Goal: Task Accomplishment & Management: Manage account settings

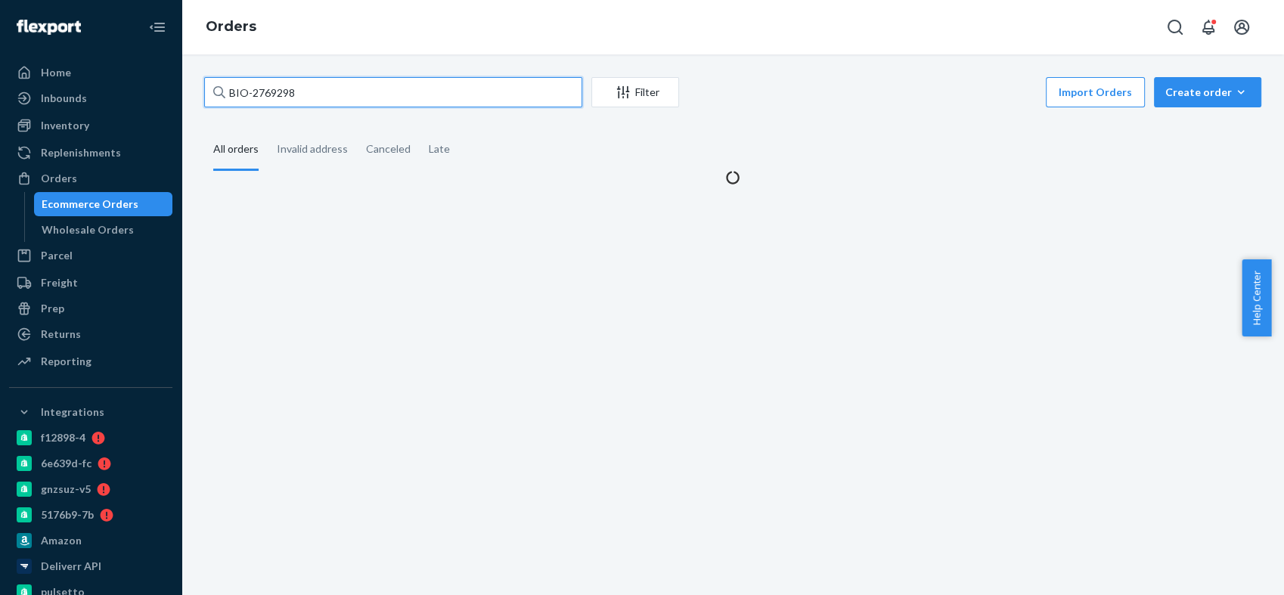
drag, startPoint x: 302, startPoint y: 89, endPoint x: 194, endPoint y: 95, distance: 108.3
click at [194, 95] on div "BIO-2769298 Filter Import Orders Create order Ecommerce order Removal order All…" at bounding box center [733, 131] width 1080 height 108
type input "BIO-2786846"
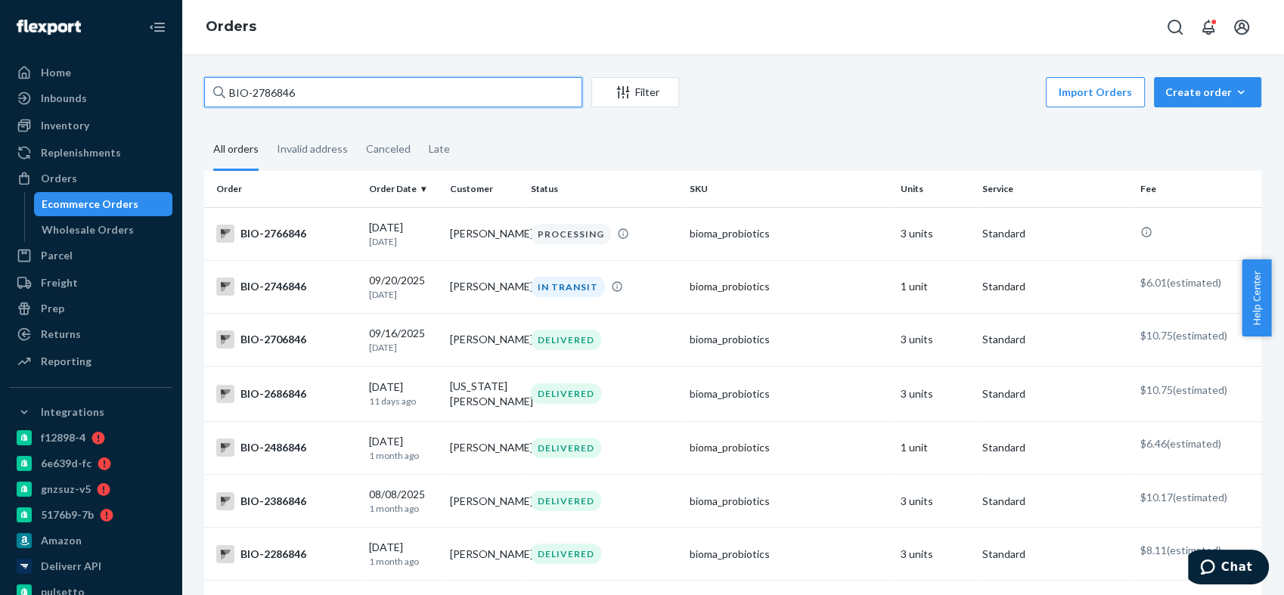
drag, startPoint x: 307, startPoint y: 90, endPoint x: 209, endPoint y: 94, distance: 98.4
click at [209, 94] on input "BIO-2786846" at bounding box center [393, 92] width 378 height 30
drag, startPoint x: 324, startPoint y: 85, endPoint x: 195, endPoint y: 92, distance: 128.7
click at [195, 92] on div "BIO-2786846 Filter Import Orders Create order Ecommerce order Removal order All…" at bounding box center [733, 396] width 1080 height 638
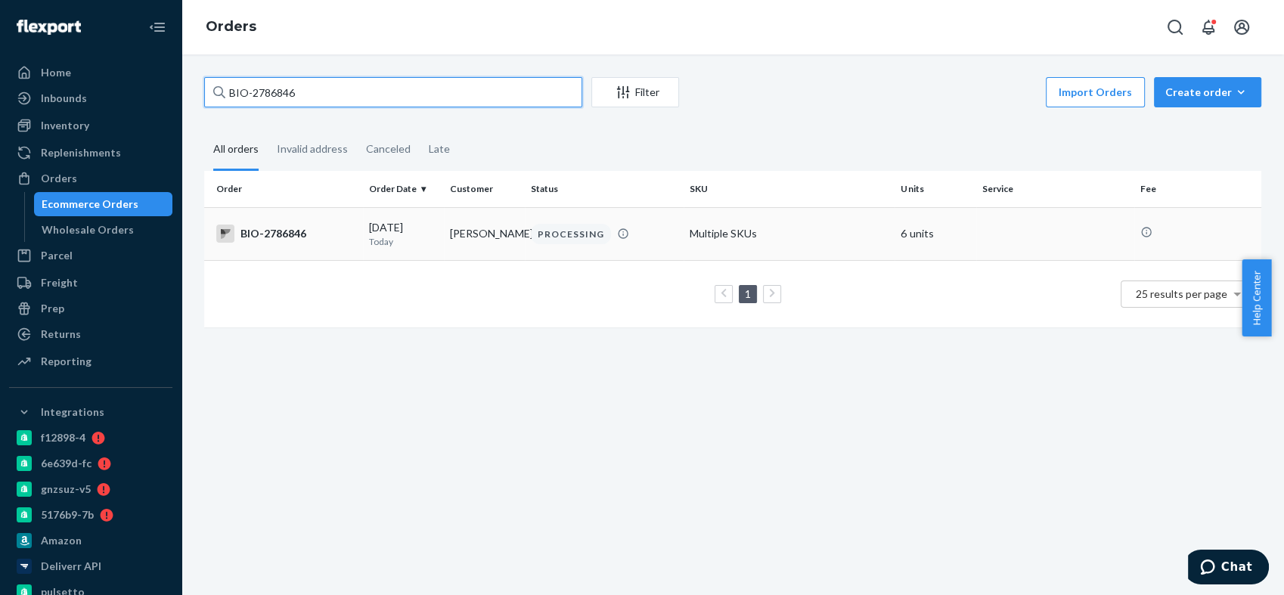
type input "BIO-2786846"
click at [282, 228] on div "BIO-2786846" at bounding box center [286, 234] width 141 height 18
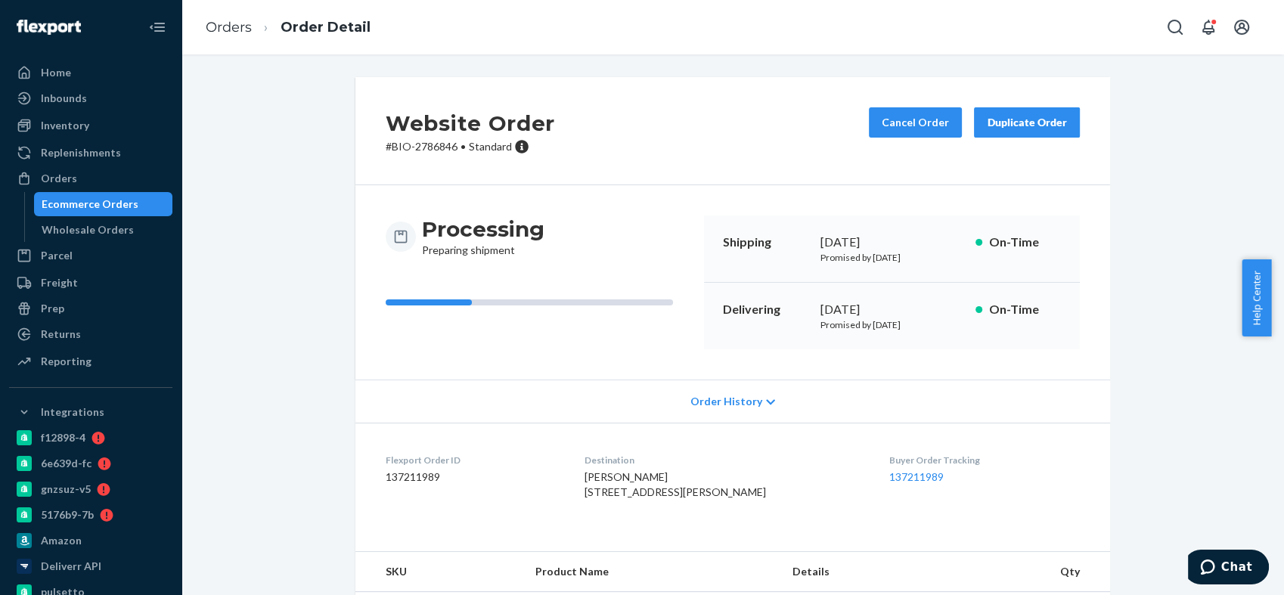
scroll to position [84, 0]
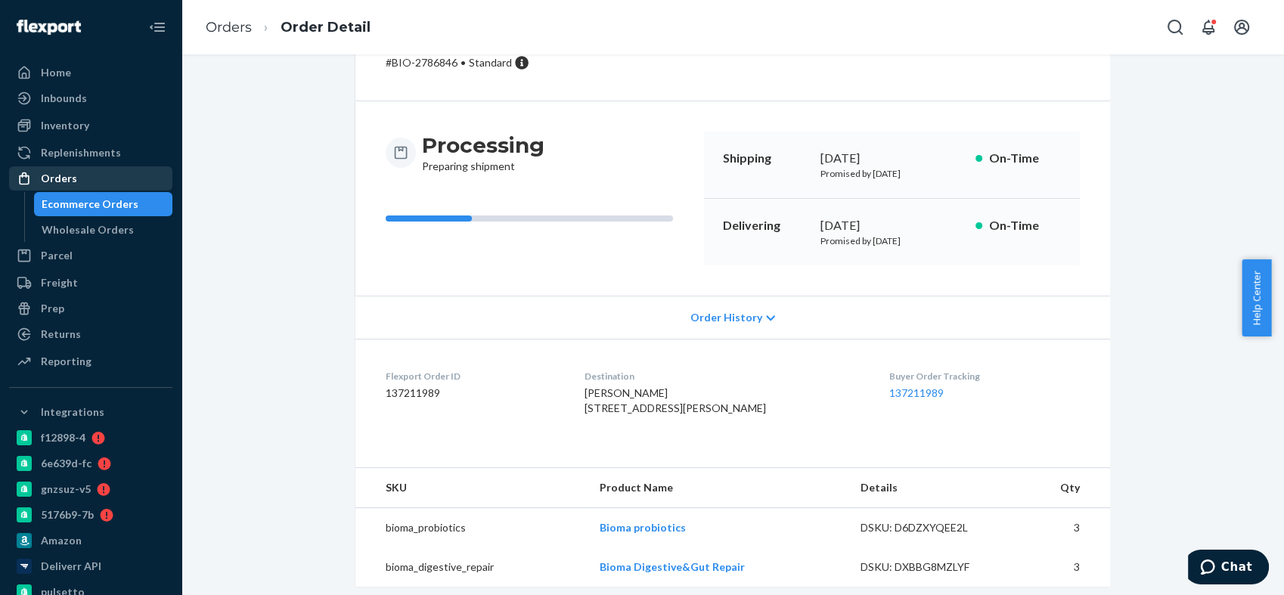
click at [98, 174] on div "Orders" at bounding box center [91, 178] width 160 height 21
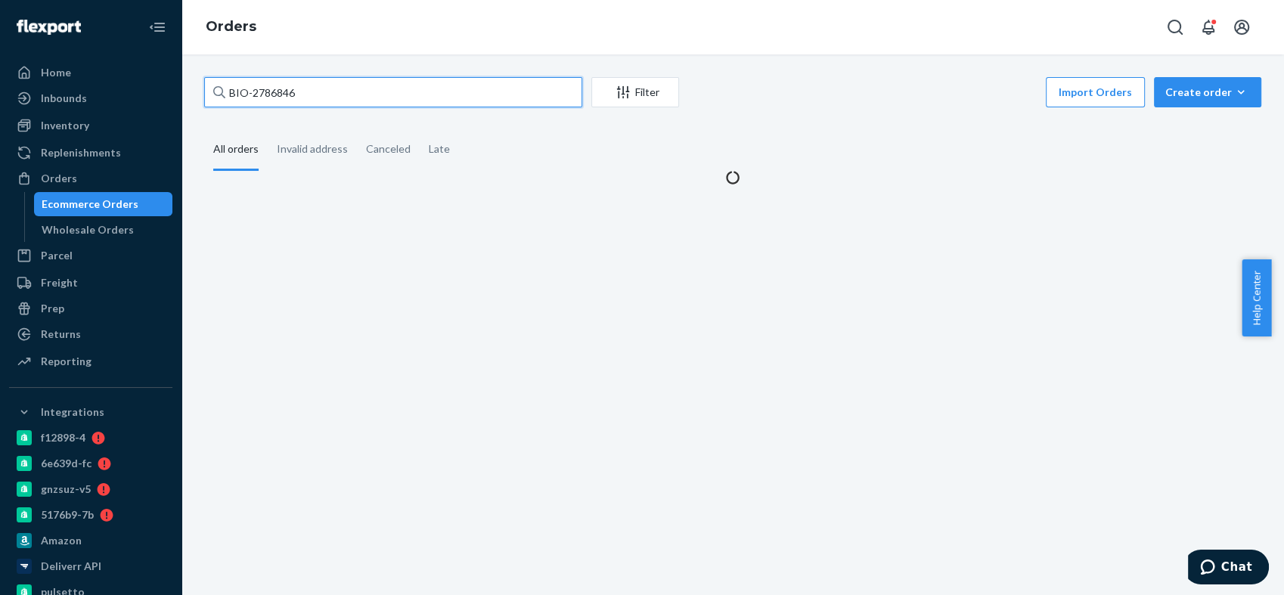
click at [271, 96] on input "BIO-2786846" at bounding box center [393, 92] width 378 height 30
paste input "637504"
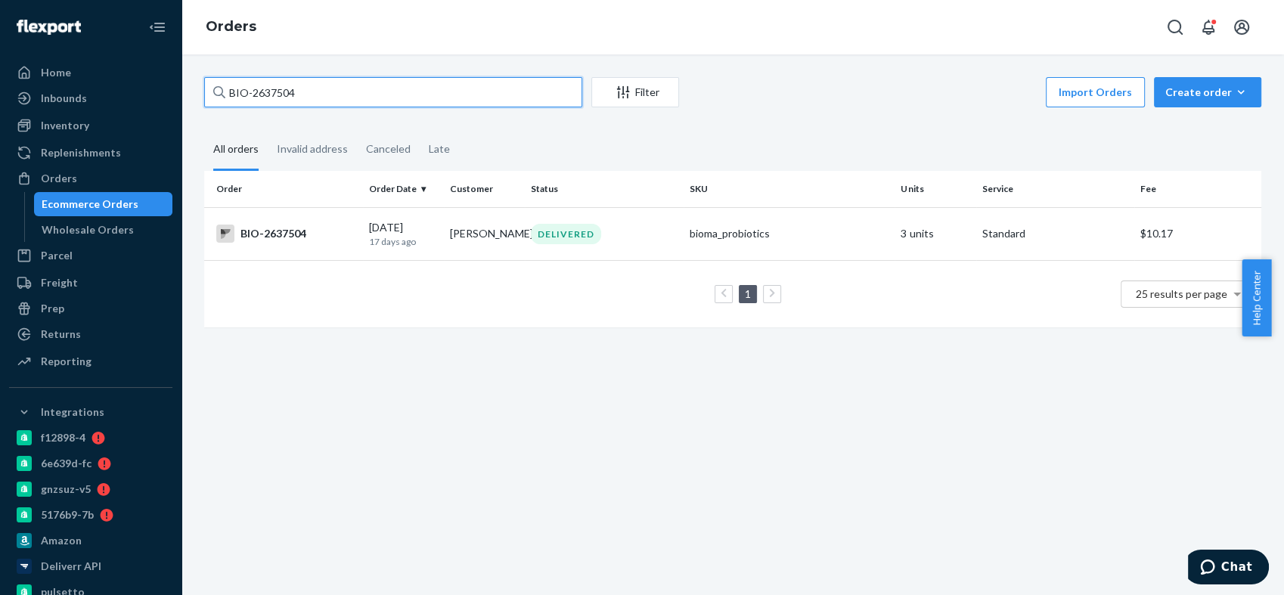
click at [278, 97] on input "BIO-2637504" at bounding box center [393, 92] width 378 height 30
paste input "722158"
type input "BIO-2722158"
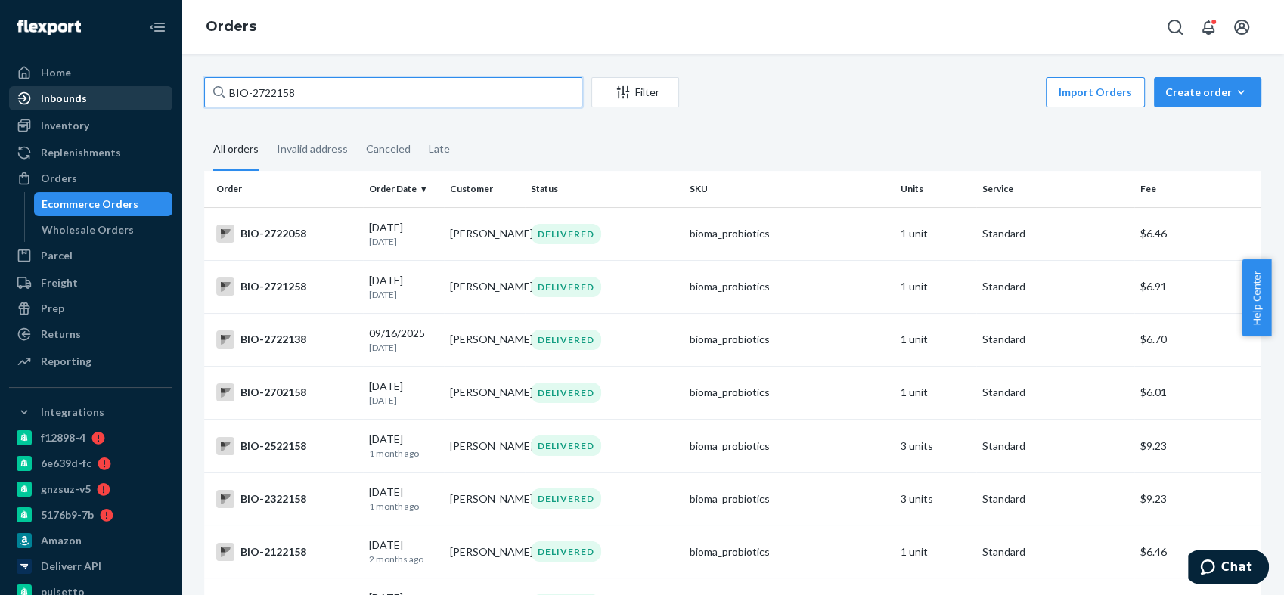
drag, startPoint x: 327, startPoint y: 90, endPoint x: 150, endPoint y: 96, distance: 176.3
click at [150, 96] on div "Home Inbounds Shipping Plans Problems Inventory Products Branded Packaging Repl…" at bounding box center [642, 297] width 1284 height 595
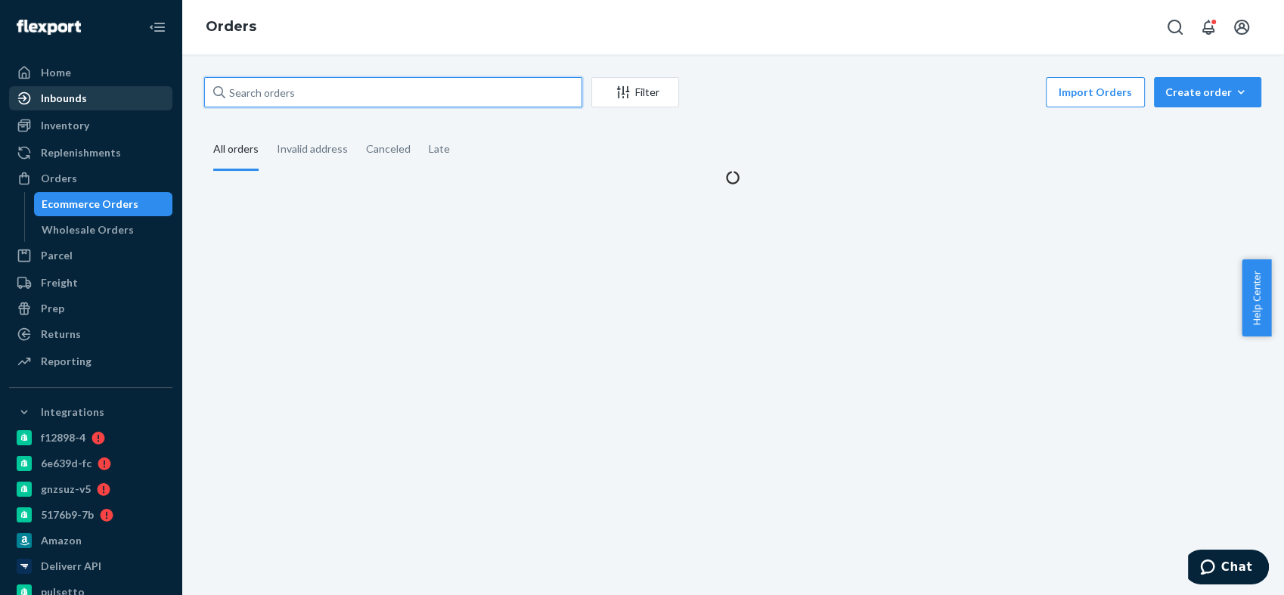
paste input "BIO-2722158"
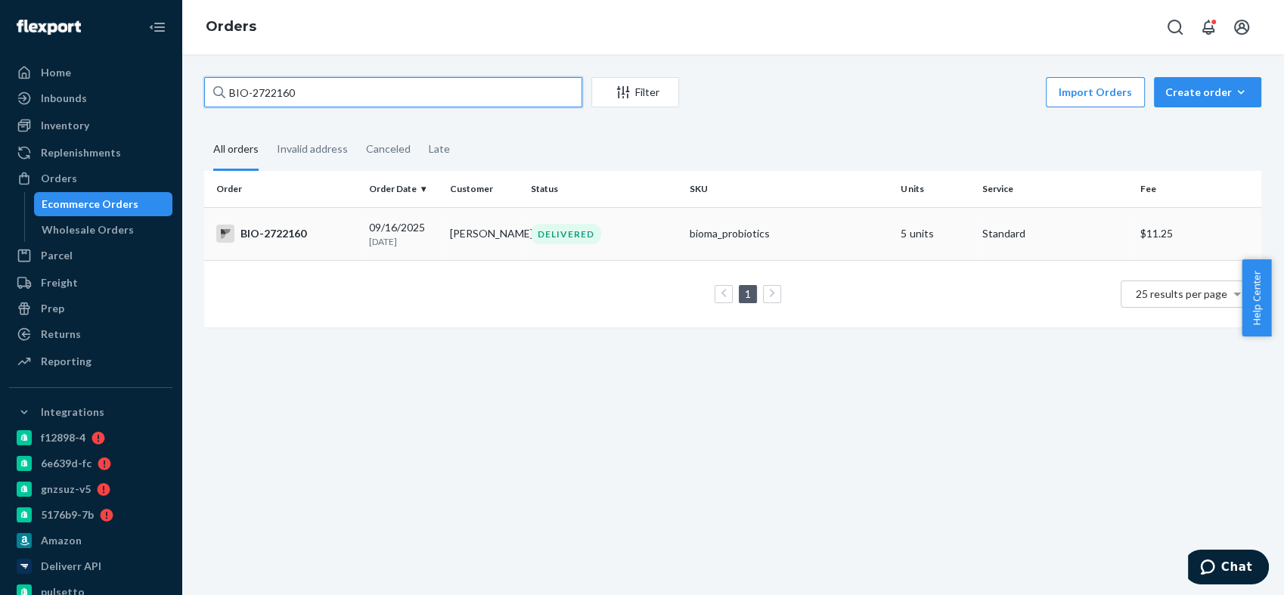
type input "BIO-2722160"
click at [293, 234] on div "BIO-2722160" at bounding box center [286, 234] width 141 height 18
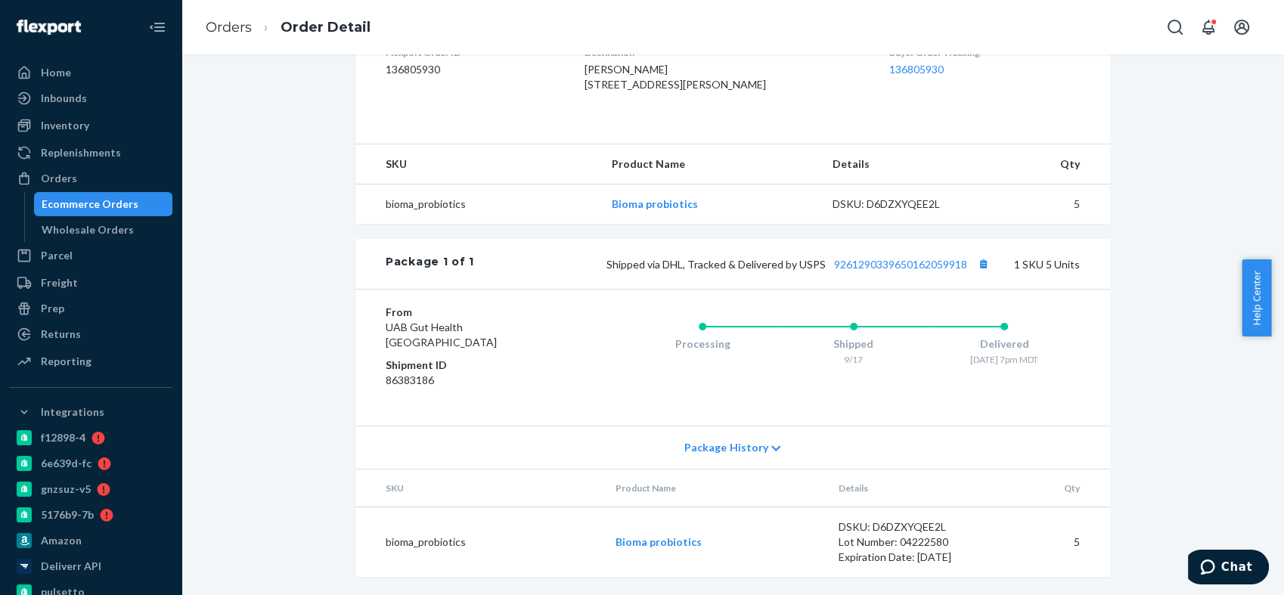
scroll to position [252, 0]
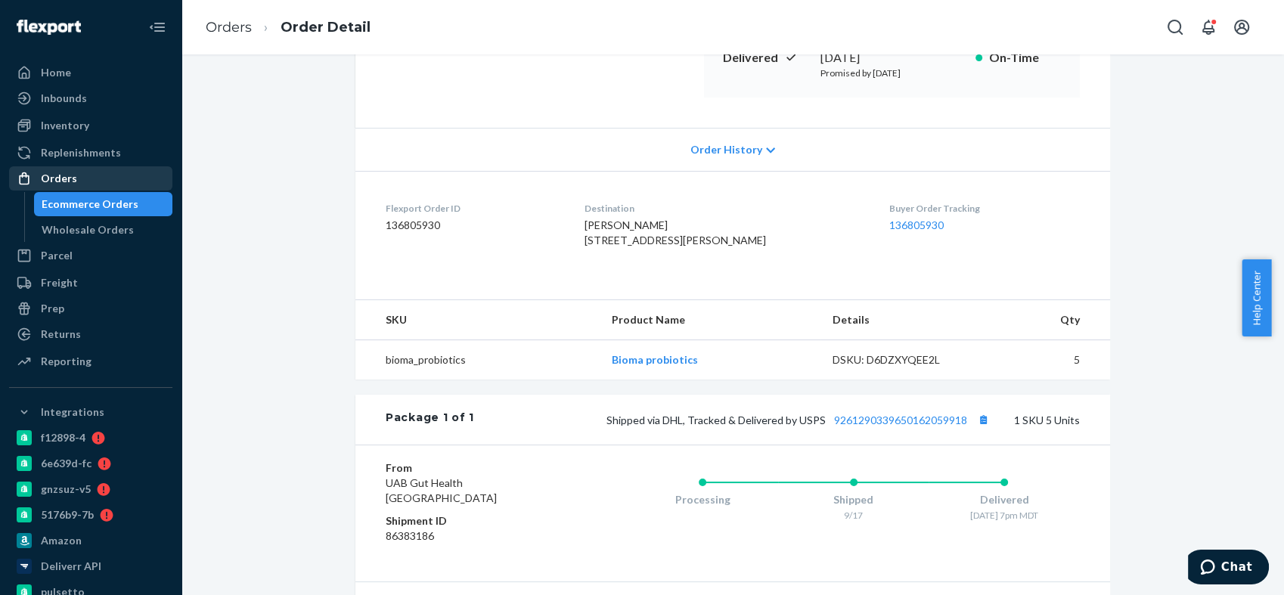
click at [77, 179] on div "Orders" at bounding box center [91, 178] width 160 height 21
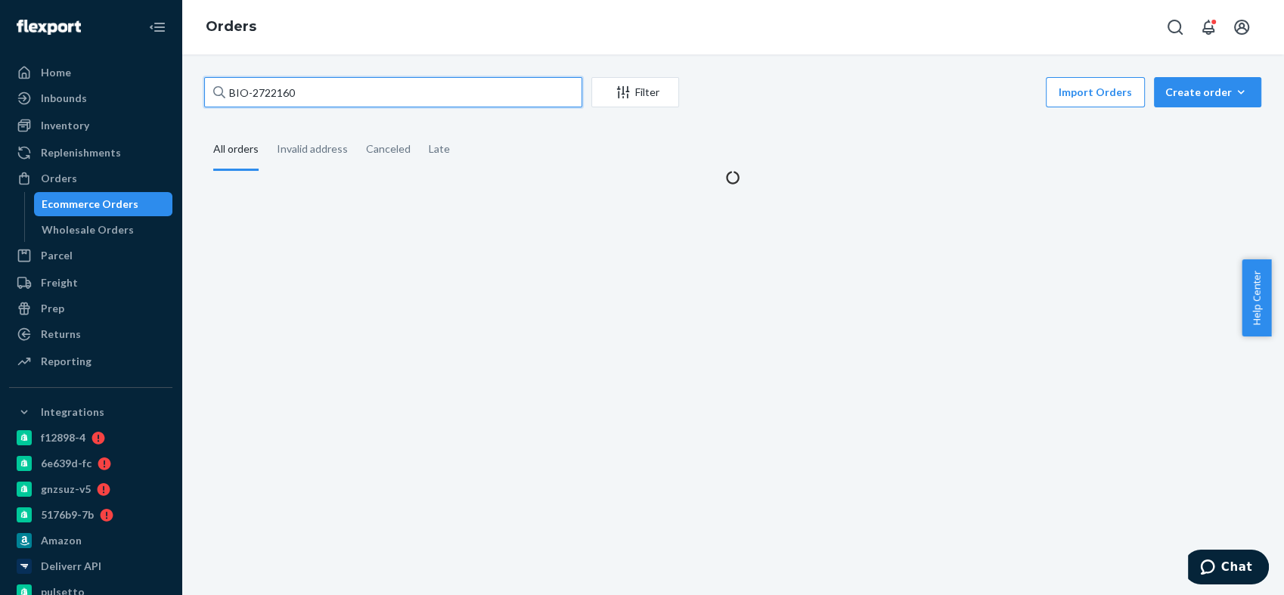
click at [257, 91] on input "BIO-2722160" at bounding box center [393, 92] width 378 height 30
click at [257, 90] on input "BIO-2722160" at bounding box center [393, 92] width 378 height 30
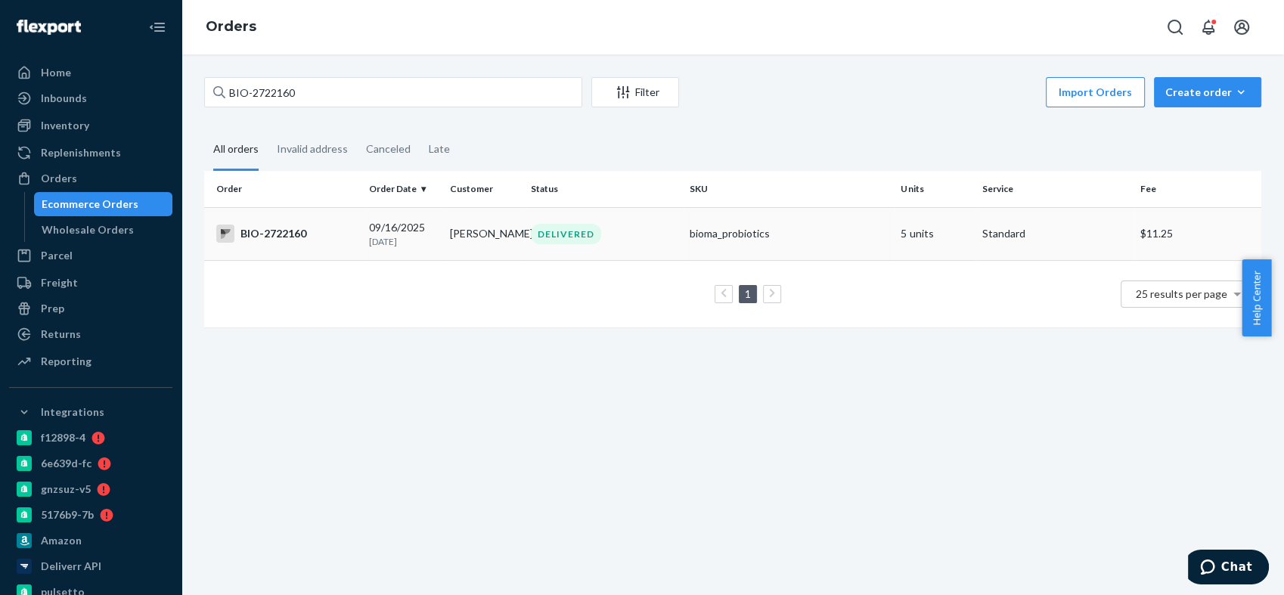
click at [293, 228] on div "BIO-2722160" at bounding box center [286, 234] width 141 height 18
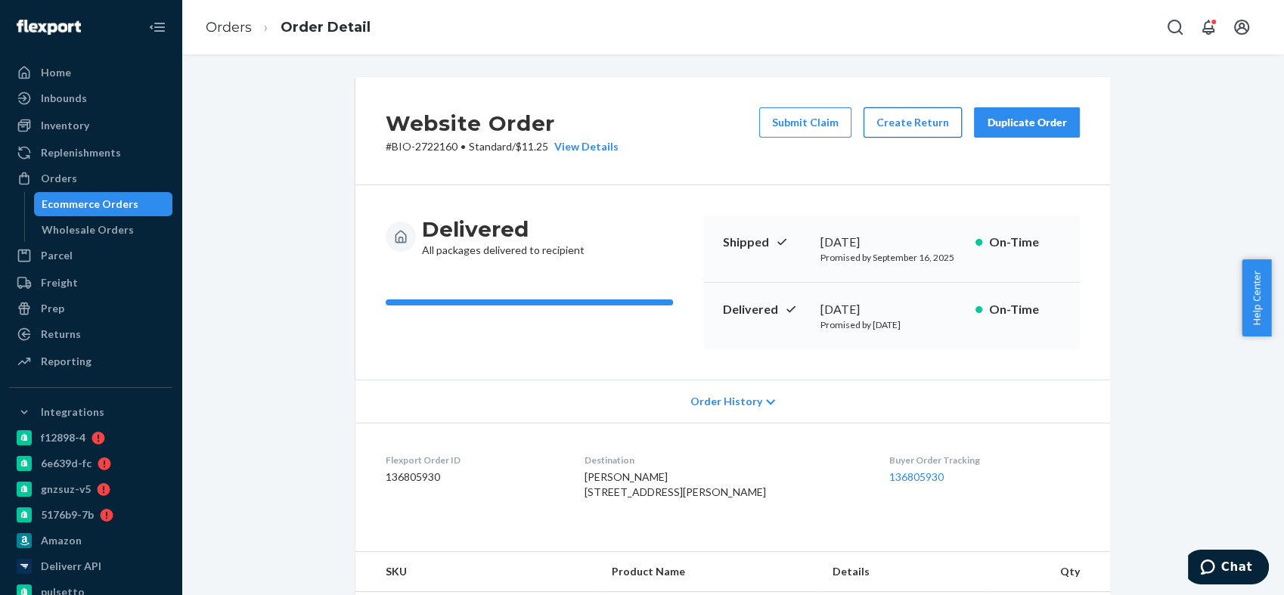
click at [881, 123] on button "Create Return" at bounding box center [913, 122] width 98 height 30
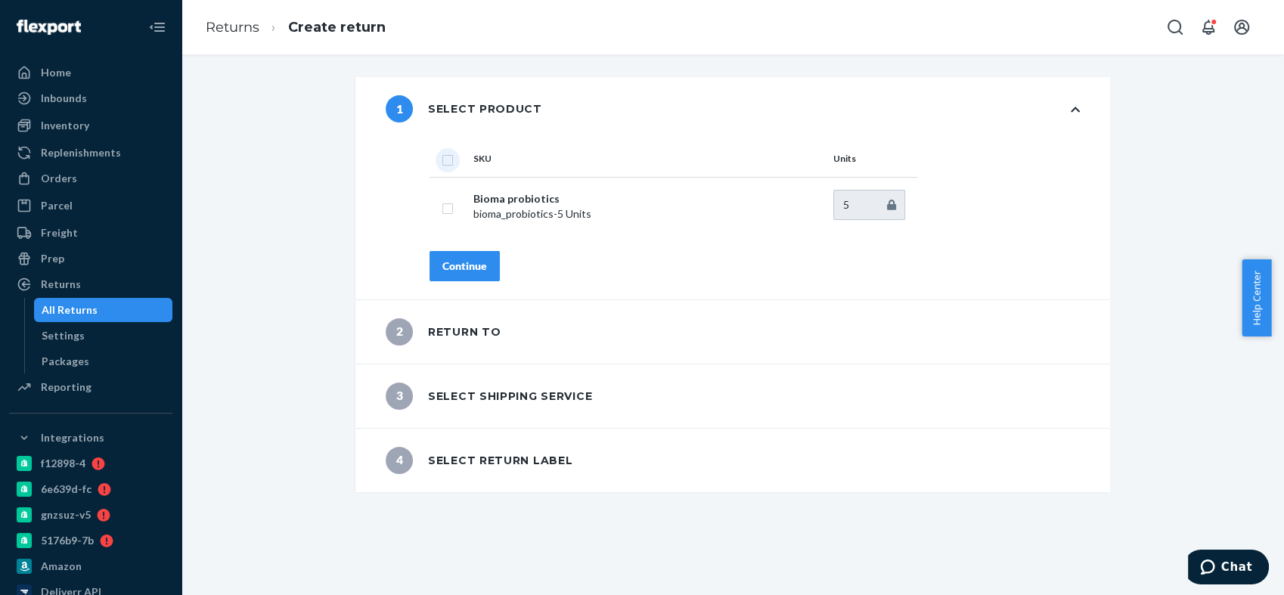
click at [442, 161] on input "checkbox" at bounding box center [448, 158] width 12 height 16
checkbox input "true"
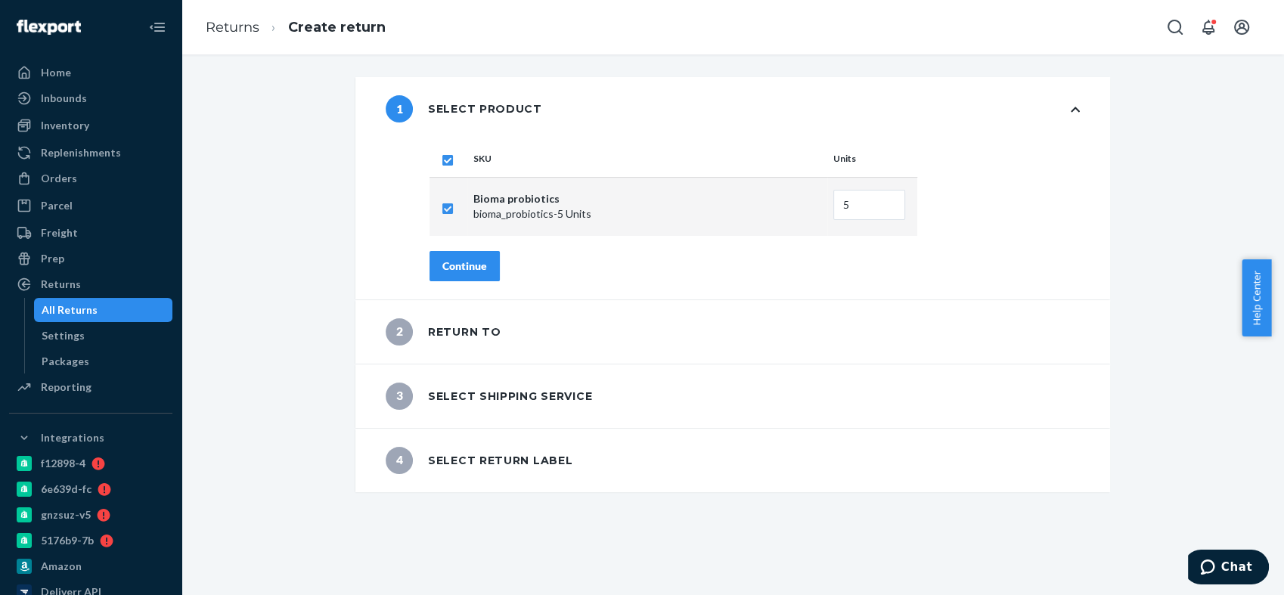
click at [458, 265] on div "Continue" at bounding box center [464, 266] width 45 height 15
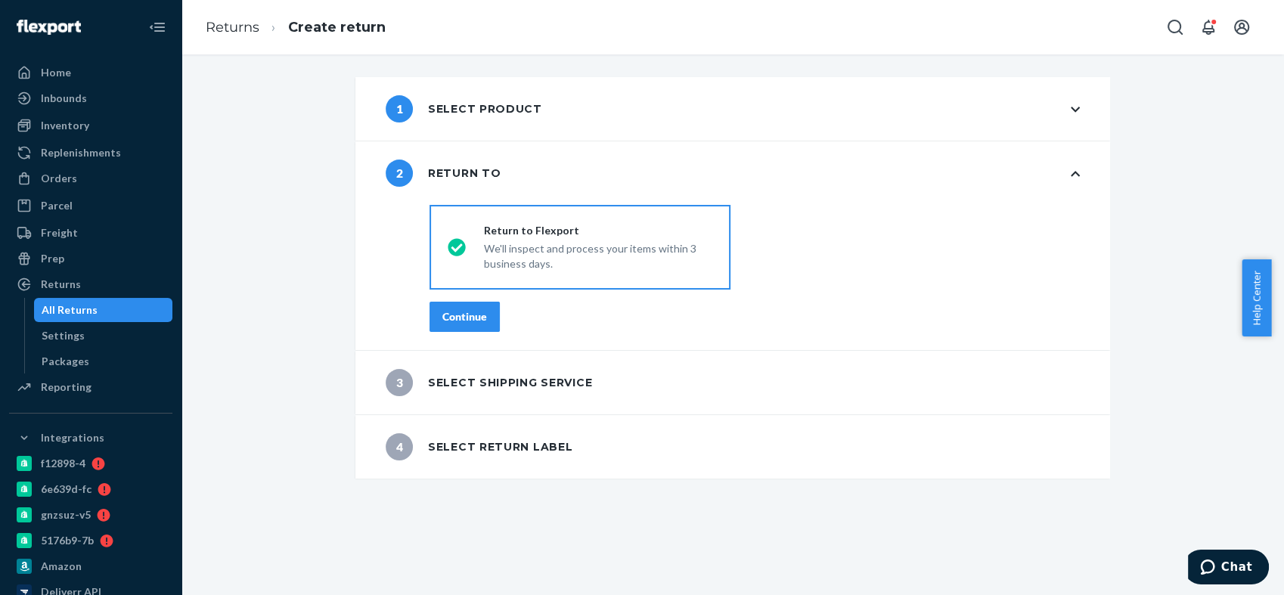
click at [463, 309] on div "Continue" at bounding box center [464, 316] width 45 height 15
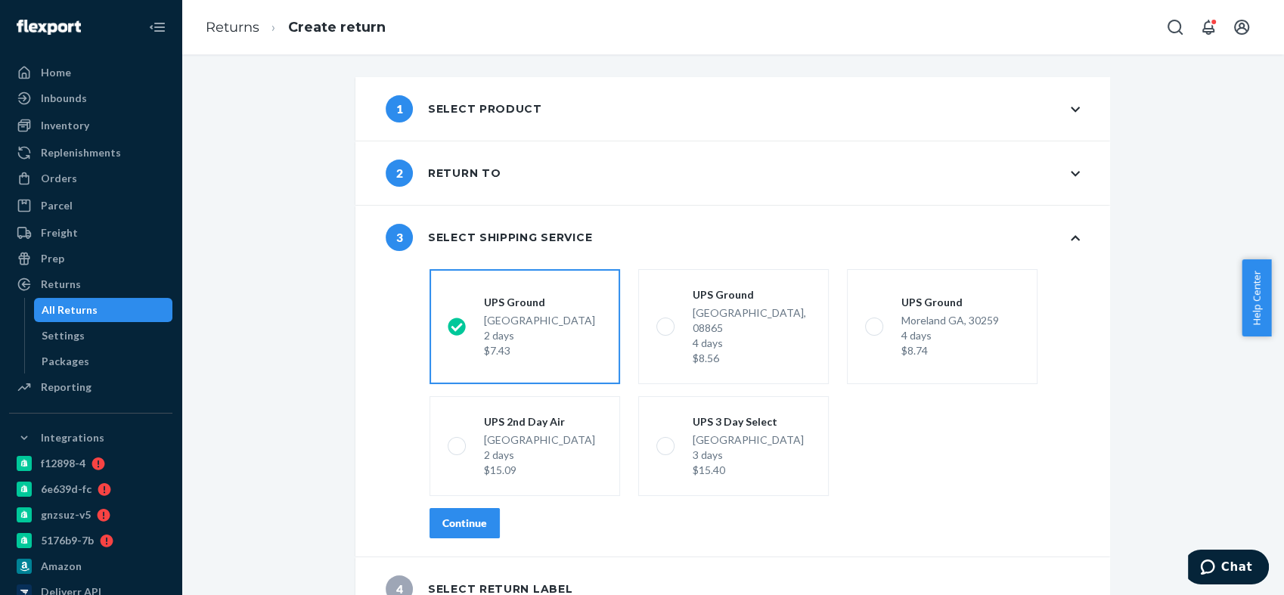
click at [470, 516] on div "Continue" at bounding box center [464, 523] width 45 height 15
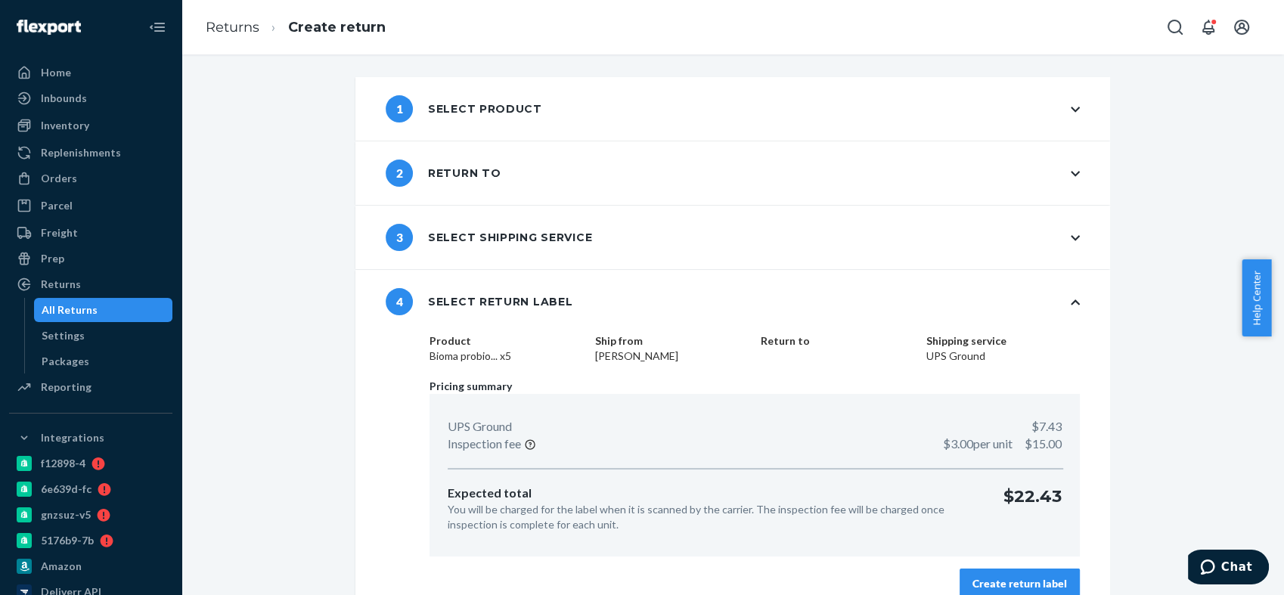
click at [595, 358] on dd "[PERSON_NAME]" at bounding box center [672, 356] width 154 height 15
copy dd "[PERSON_NAME]"
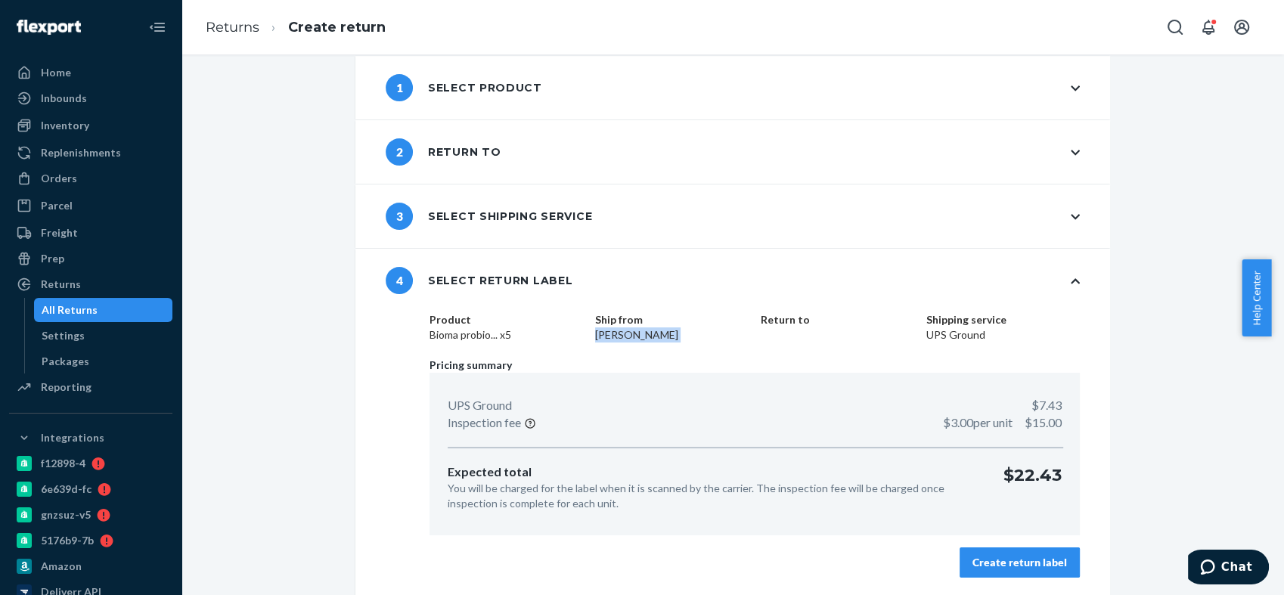
click at [982, 552] on button "Create return label" at bounding box center [1020, 563] width 120 height 30
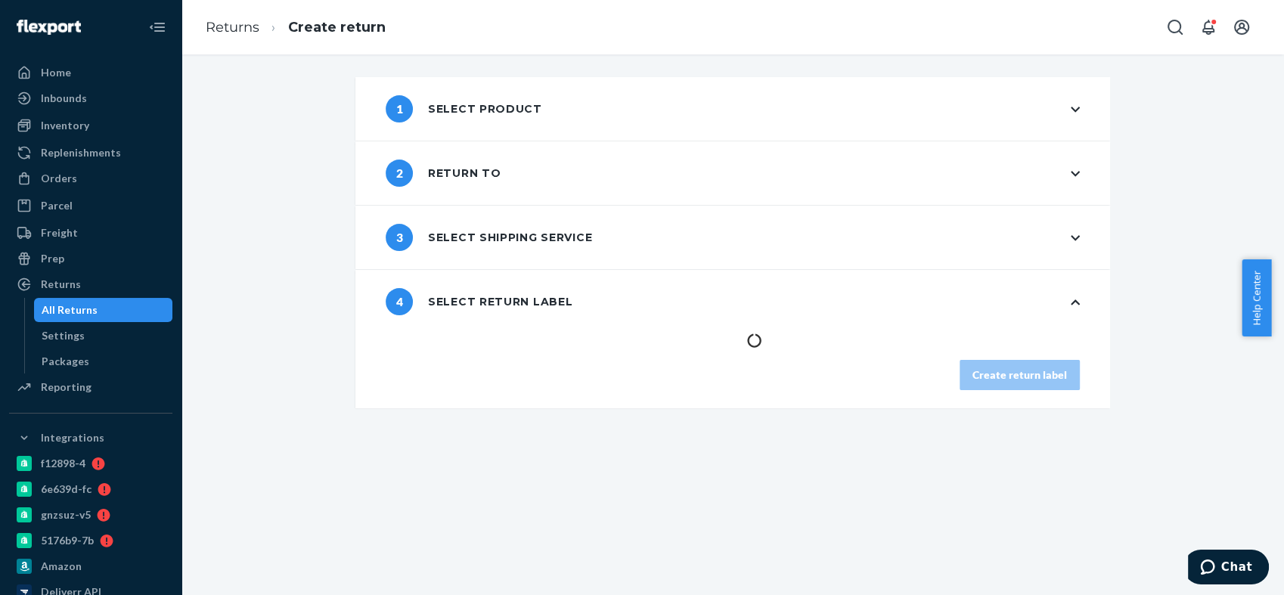
scroll to position [0, 0]
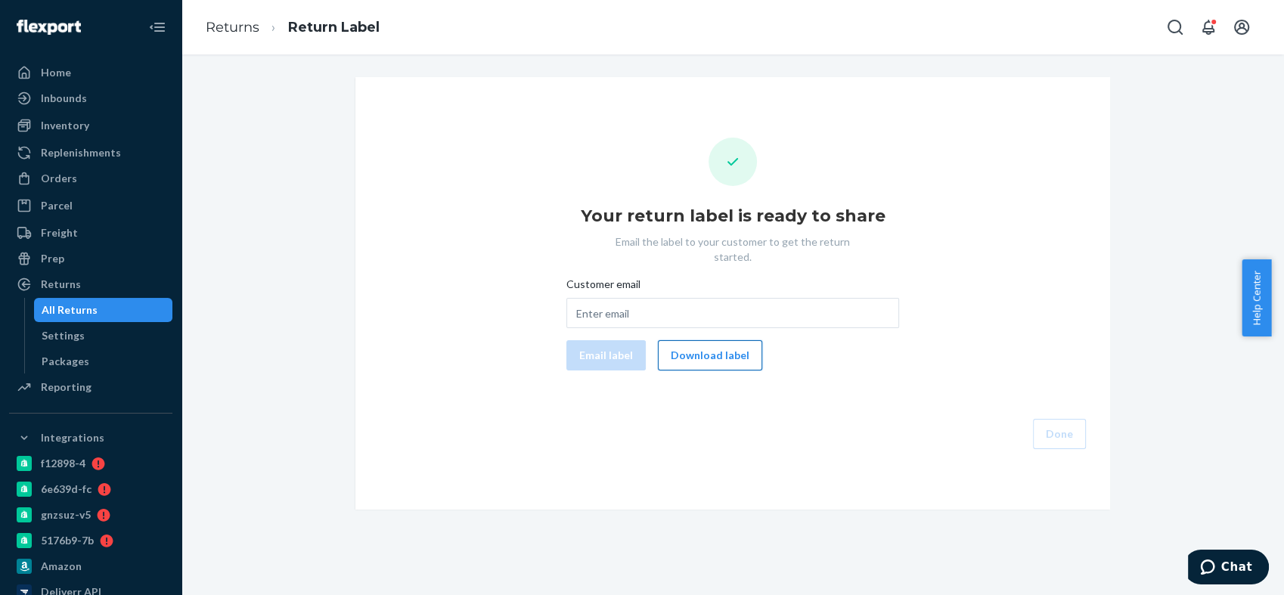
click at [734, 340] on button "Download label" at bounding box center [710, 355] width 104 height 30
click at [85, 180] on div "Orders" at bounding box center [91, 178] width 160 height 21
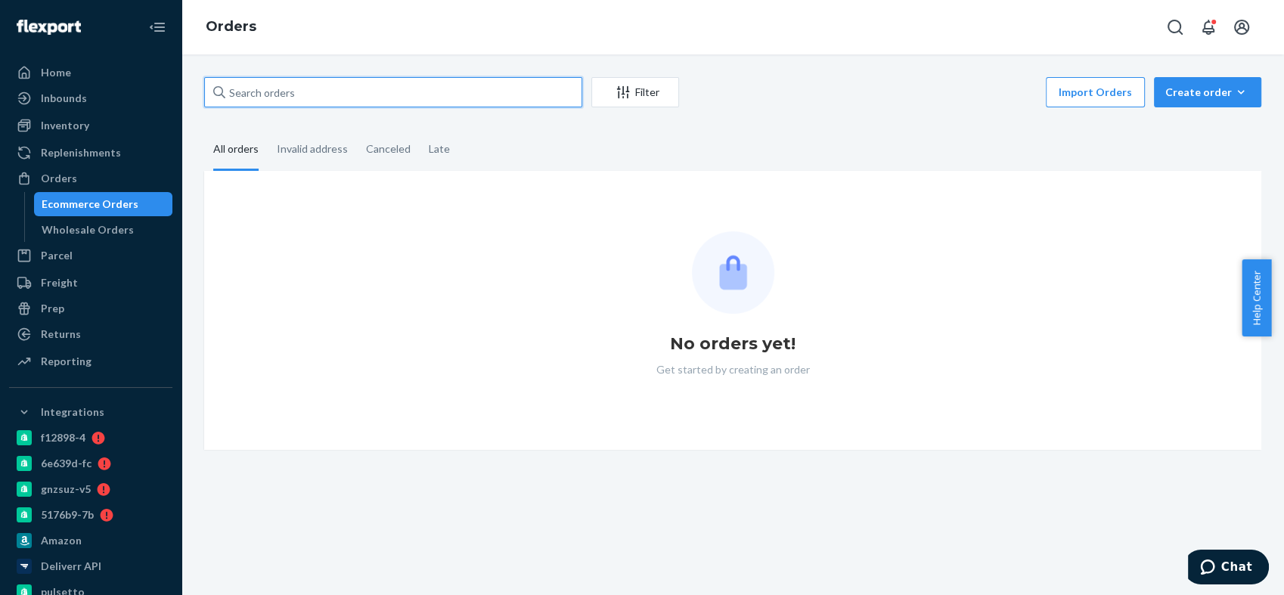
click at [353, 104] on input "text" at bounding box center [393, 92] width 378 height 30
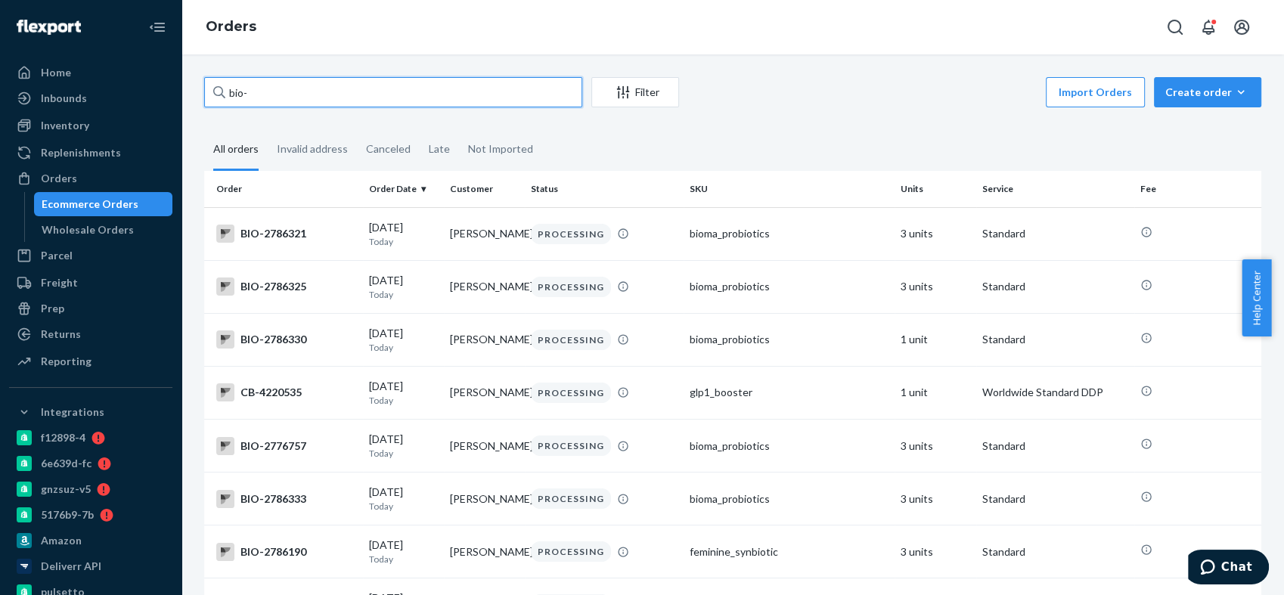
paste input "2551697"
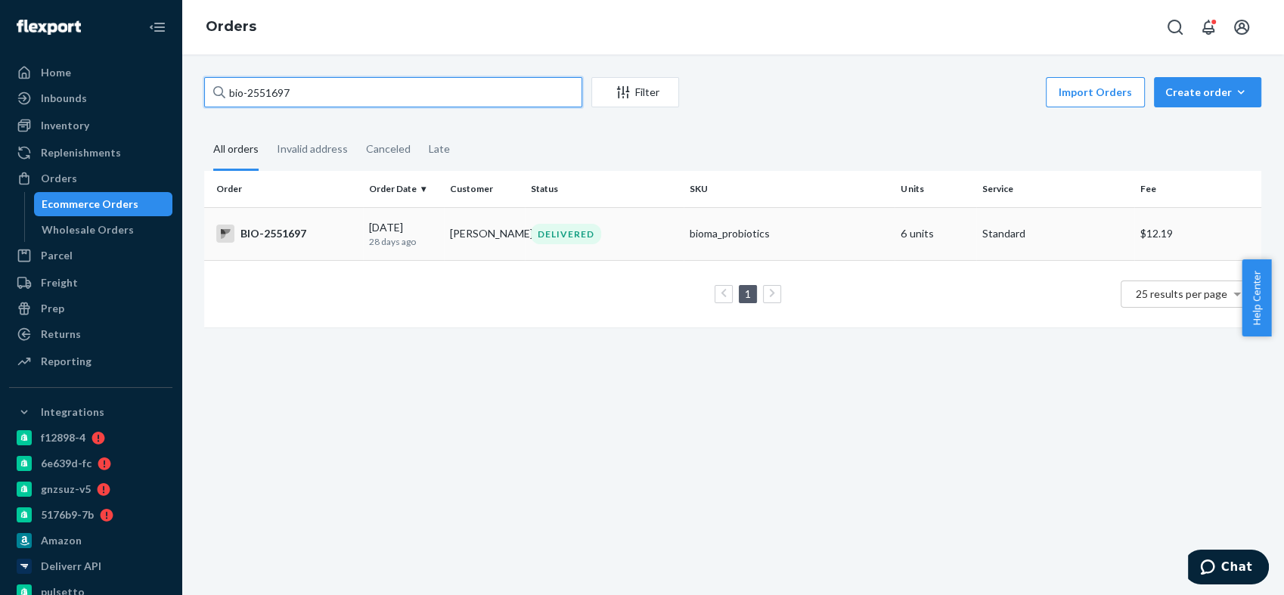
type input "bio-2551697"
click at [266, 235] on div "BIO-2551697" at bounding box center [286, 234] width 141 height 18
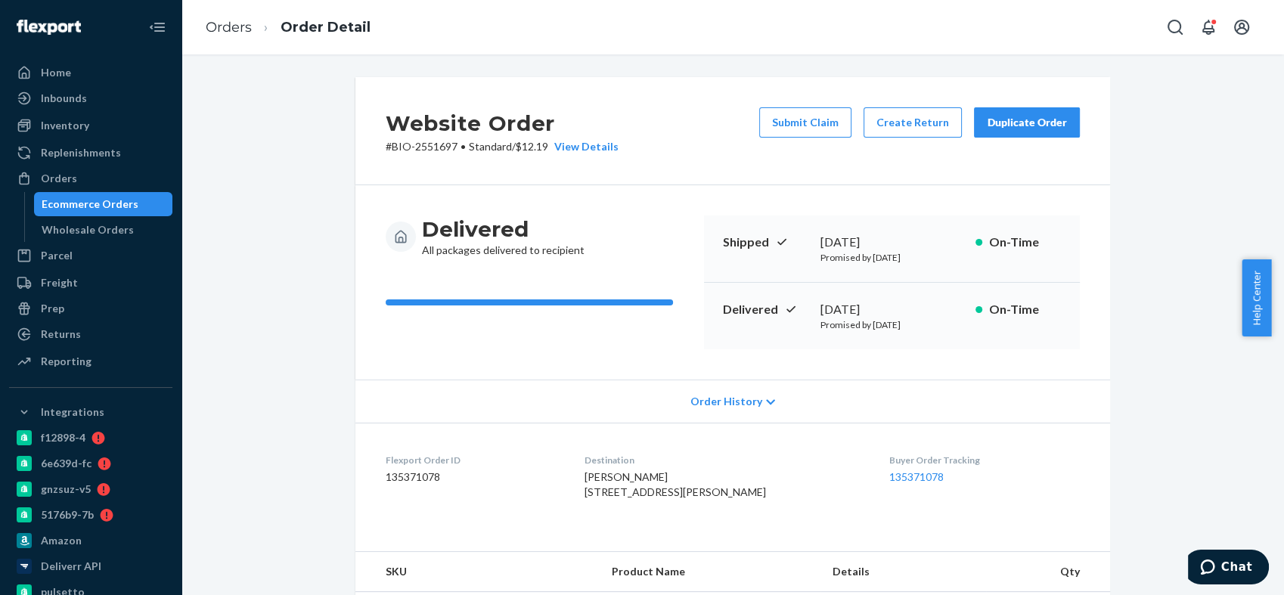
scroll to position [420, 0]
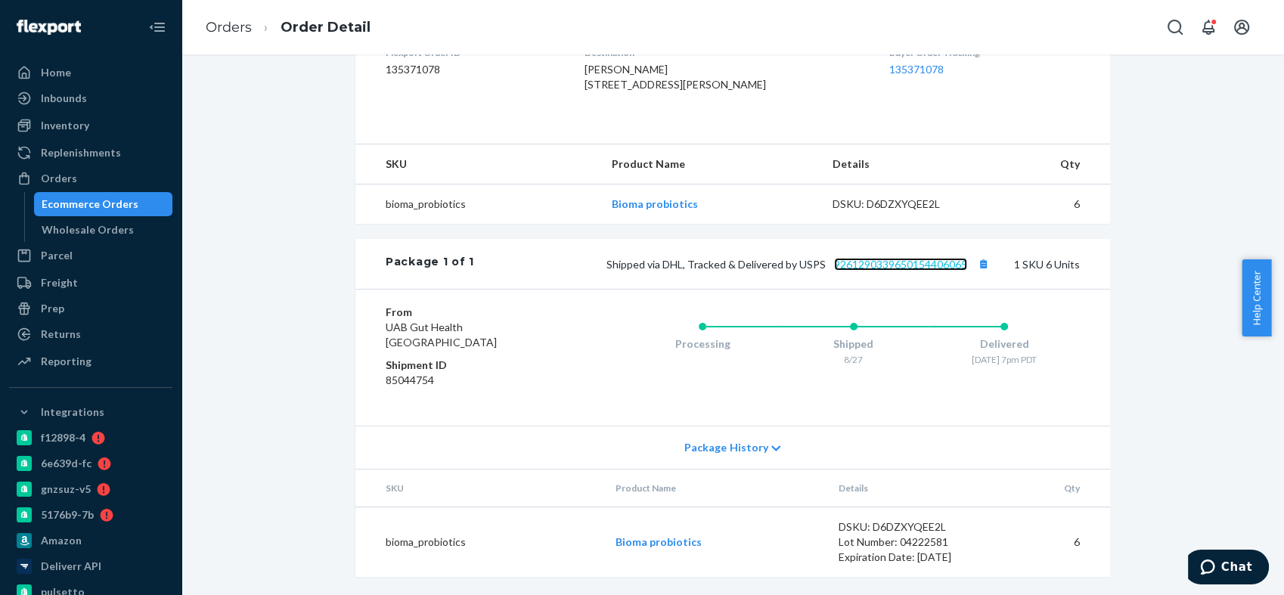
click at [871, 271] on link "9261290339650154406065" at bounding box center [900, 264] width 133 height 13
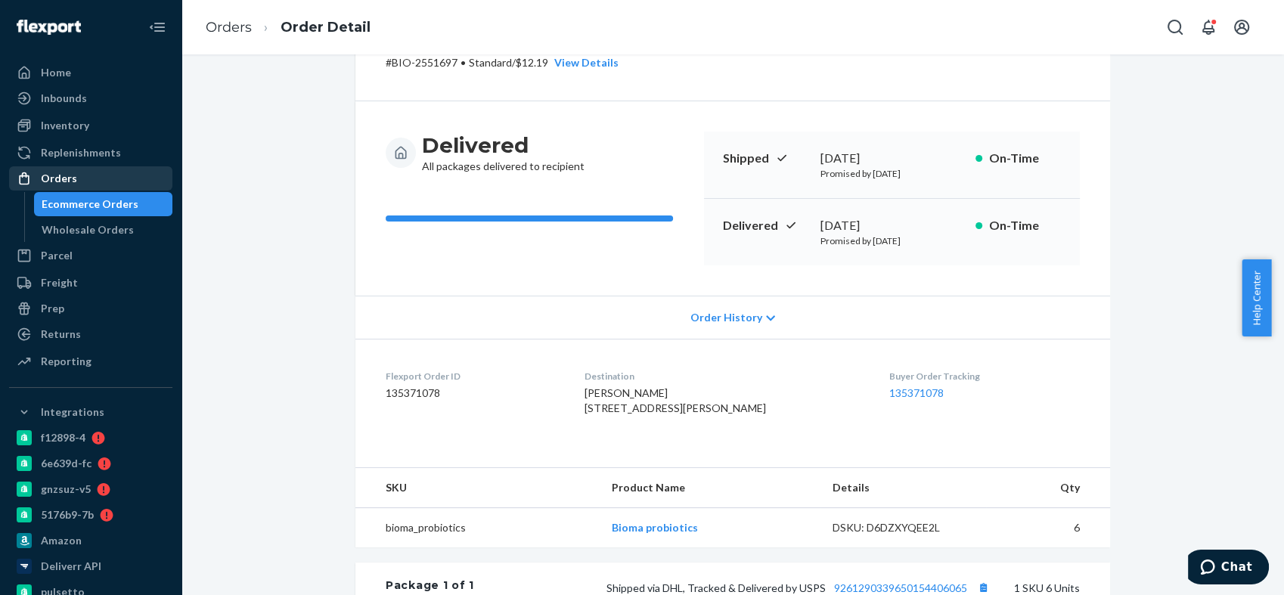
click at [110, 173] on div "Orders" at bounding box center [91, 178] width 160 height 21
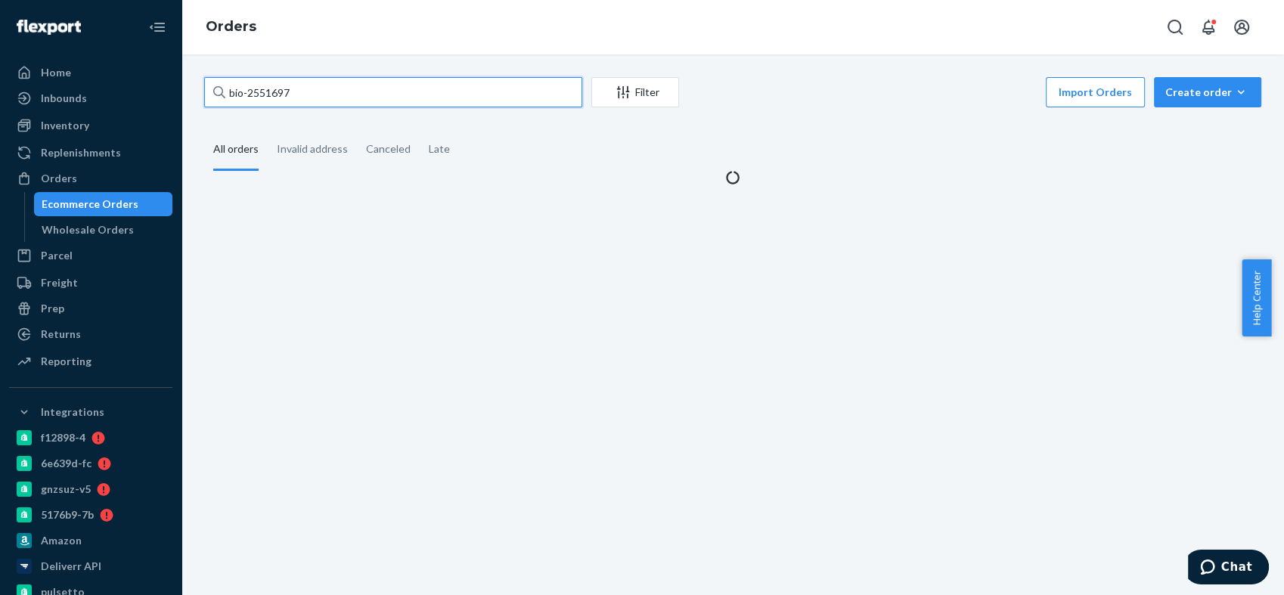
click at [278, 88] on input "bio-2551697" at bounding box center [393, 92] width 378 height 30
paste input "770249"
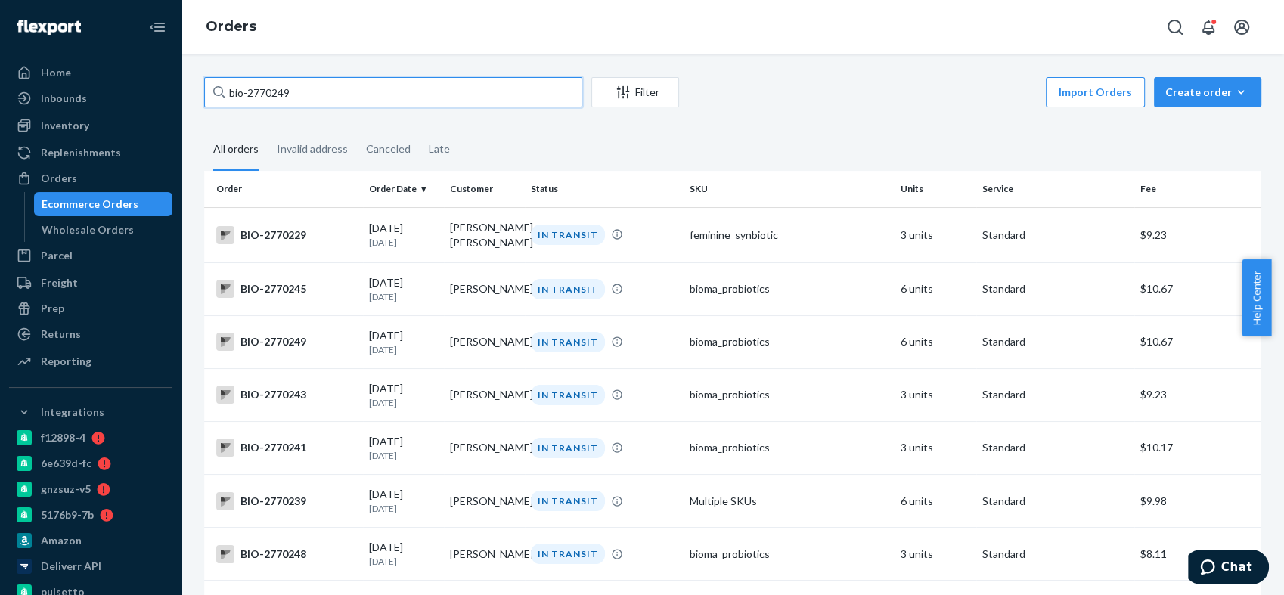
type input "bio-2770249"
drag, startPoint x: 300, startPoint y: 96, endPoint x: 201, endPoint y: 95, distance: 99.1
click at [201, 95] on div "bio-2770249 Filter Import Orders Create order Ecommerce order Removal order All…" at bounding box center [733, 555] width 1080 height 957
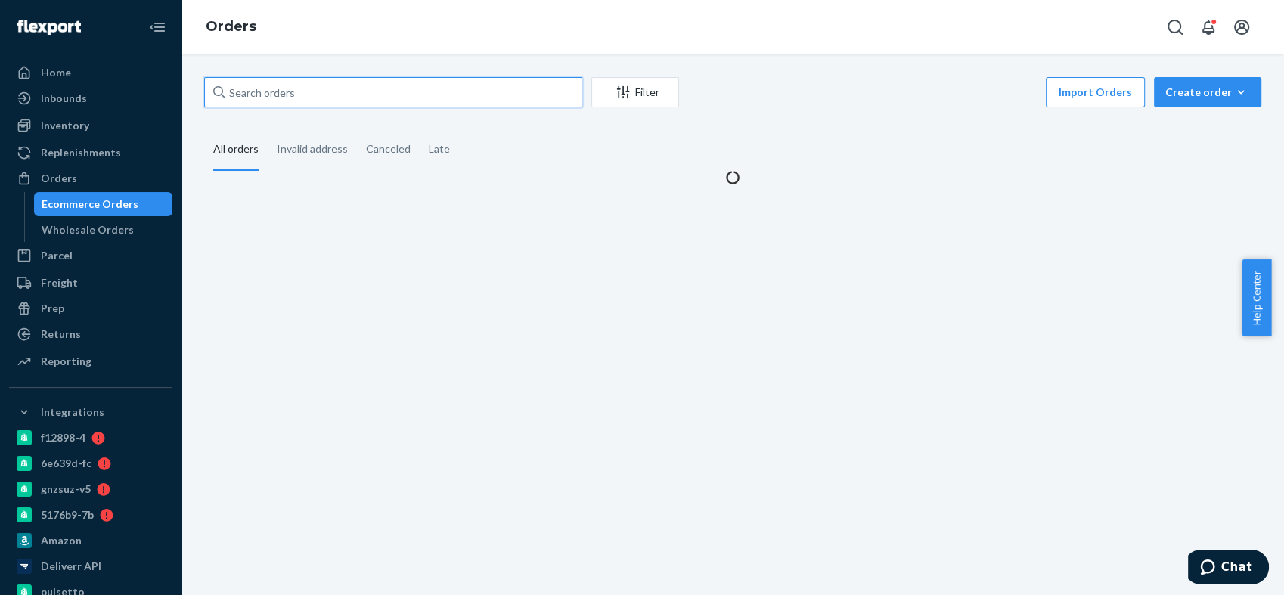
paste input "bio-2770249"
type input "bio-2770249"
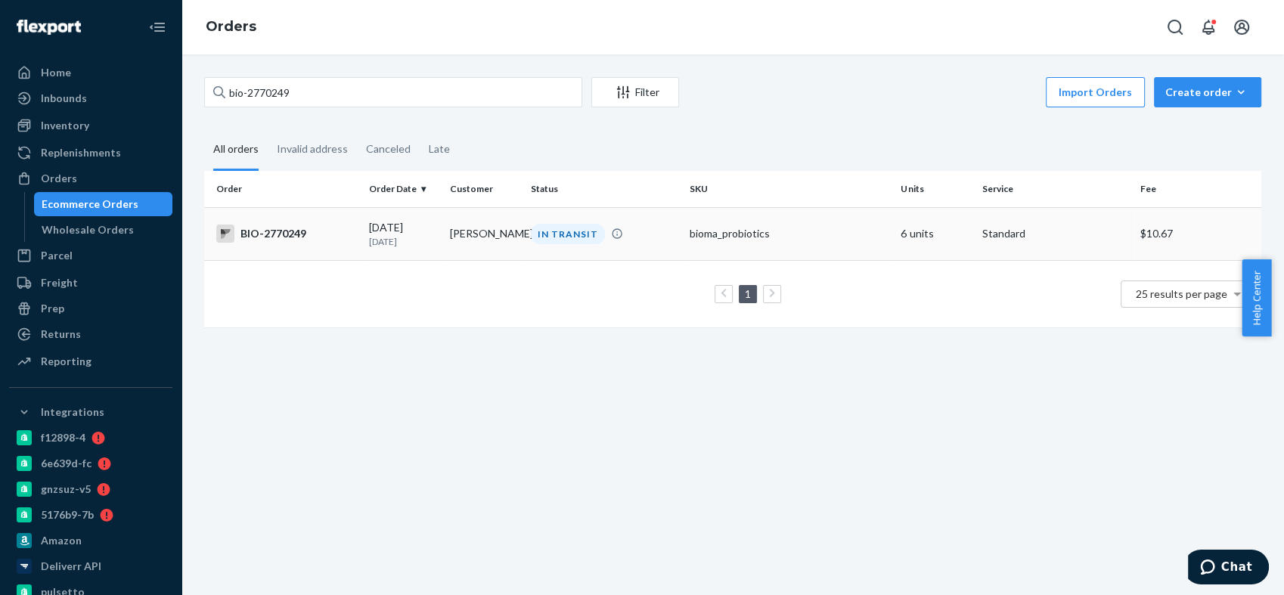
click at [269, 225] on div "BIO-2770249" at bounding box center [286, 234] width 141 height 18
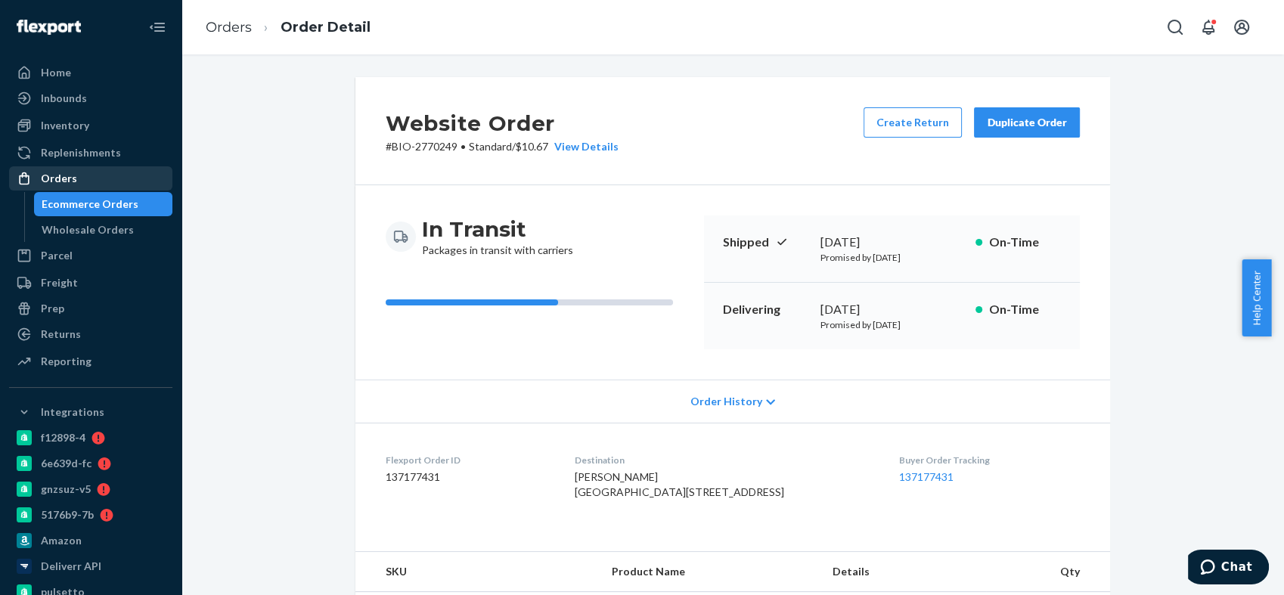
click at [87, 175] on div "Orders" at bounding box center [91, 178] width 160 height 21
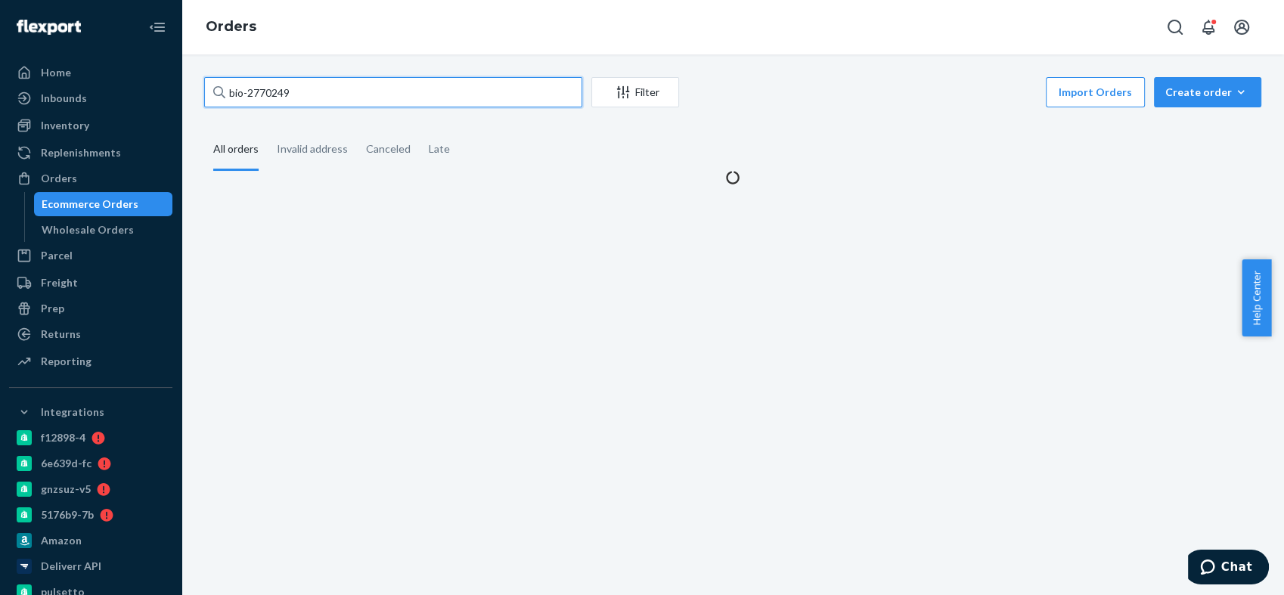
click at [262, 97] on input "bio-2770249" at bounding box center [393, 92] width 378 height 30
paste input "659035"
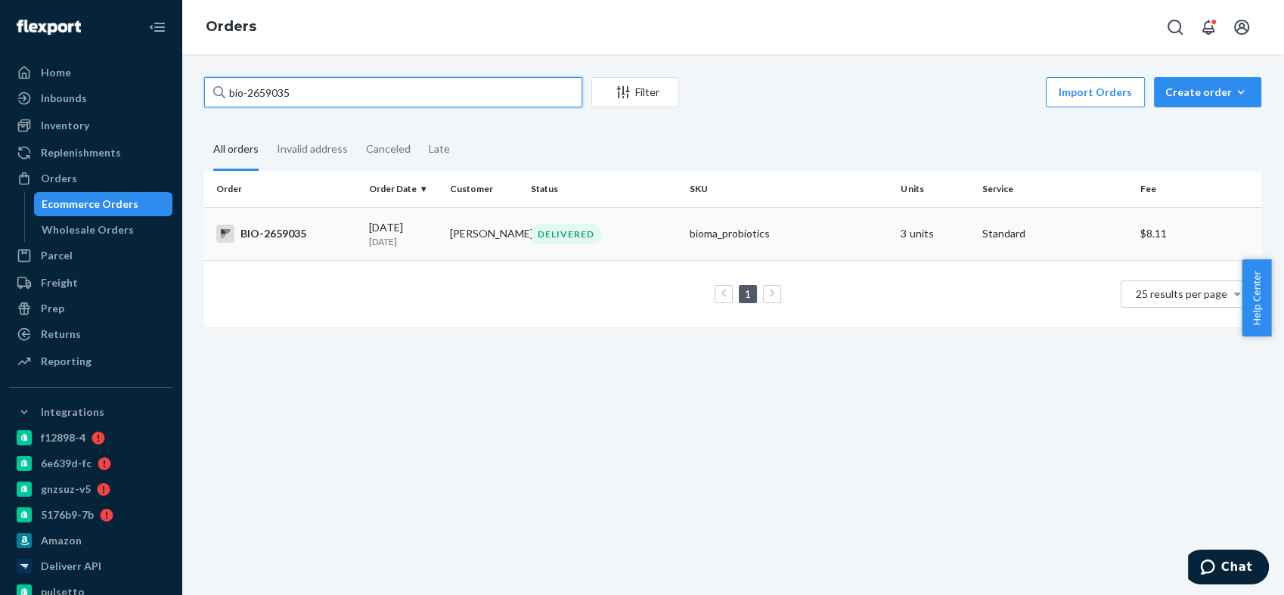
type input "bio-2659035"
click at [278, 236] on div "BIO-2659035" at bounding box center [286, 234] width 141 height 18
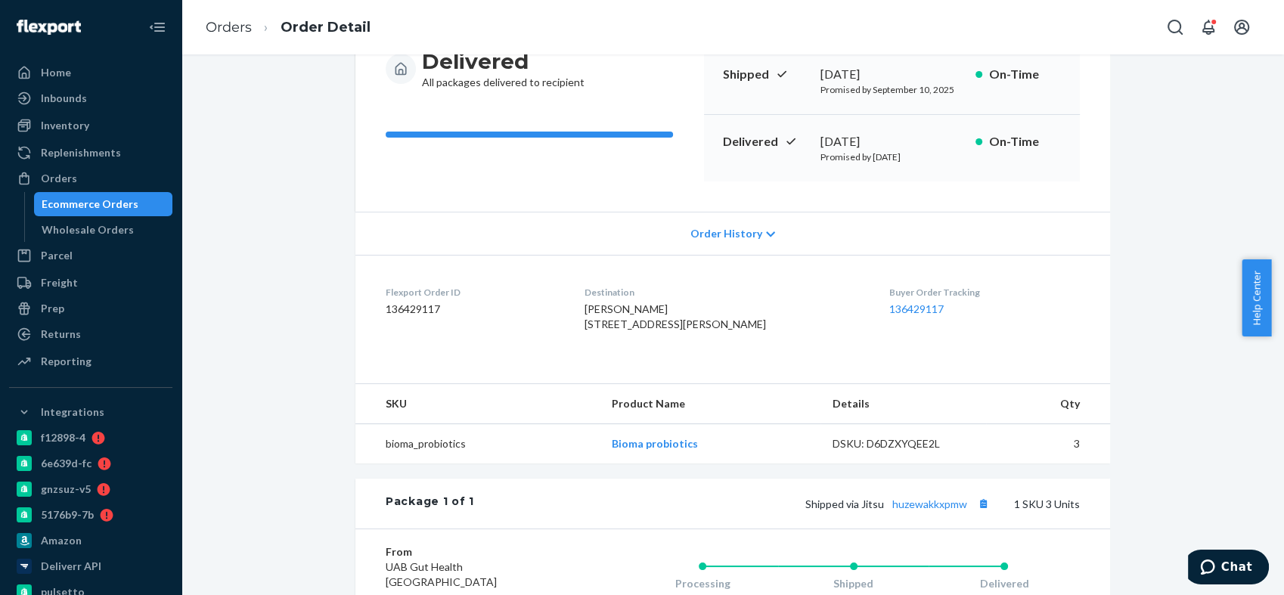
scroll to position [252, 0]
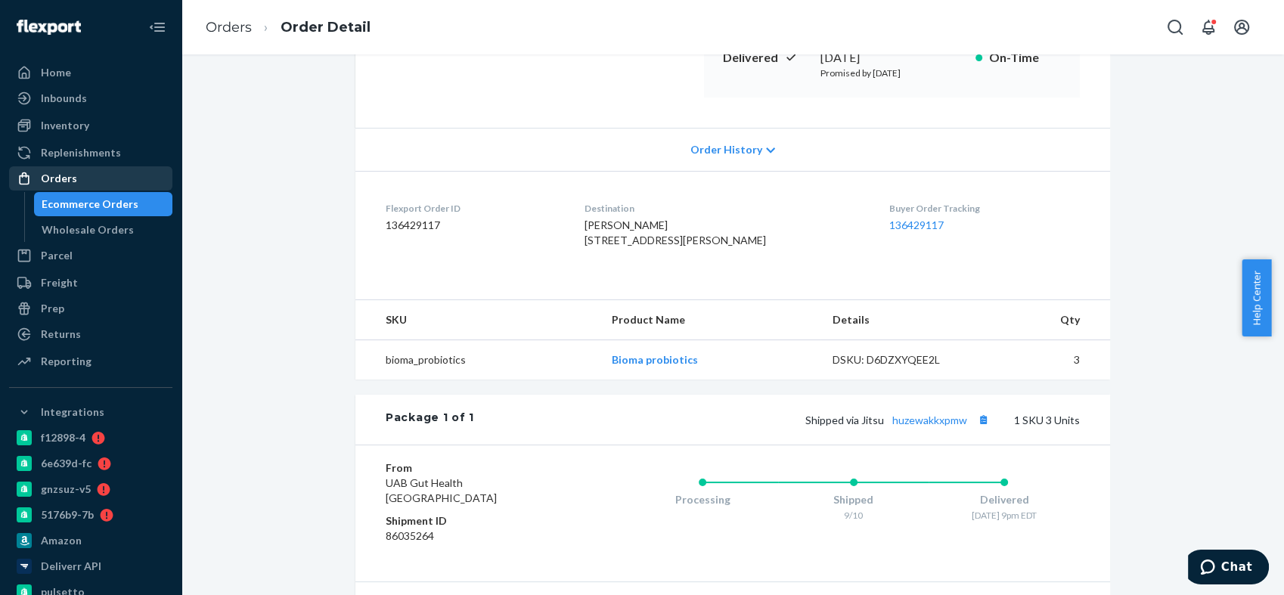
click at [70, 176] on div "Orders" at bounding box center [59, 178] width 36 height 15
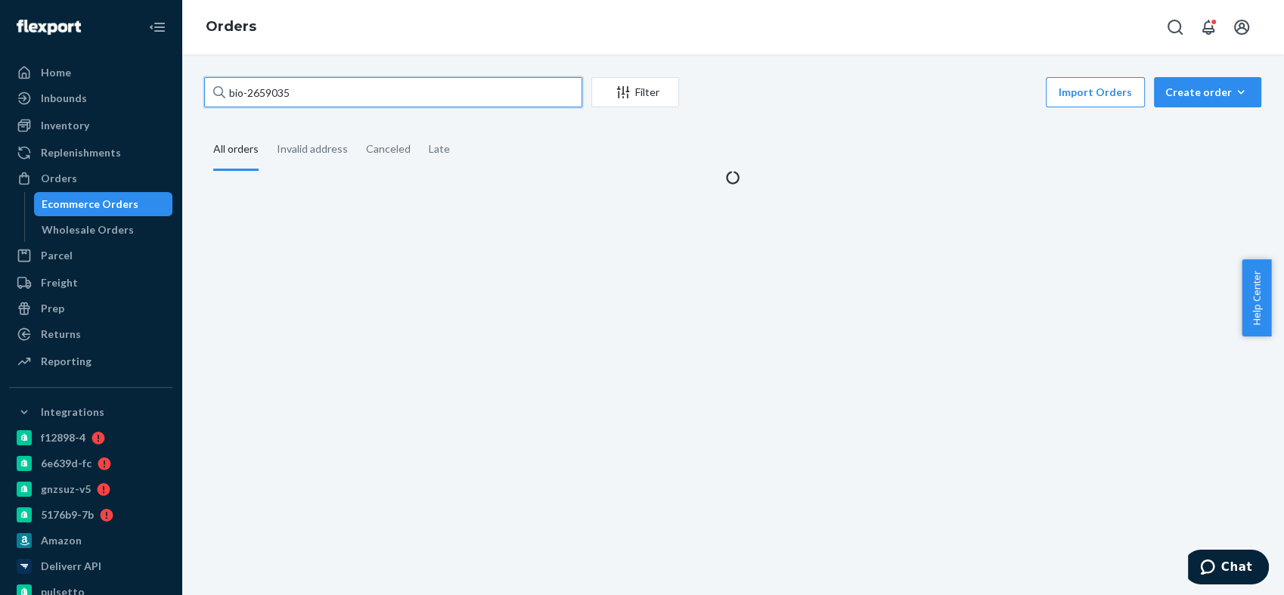
click at [274, 91] on input "bio-2659035" at bounding box center [393, 92] width 378 height 30
paste input "87843"
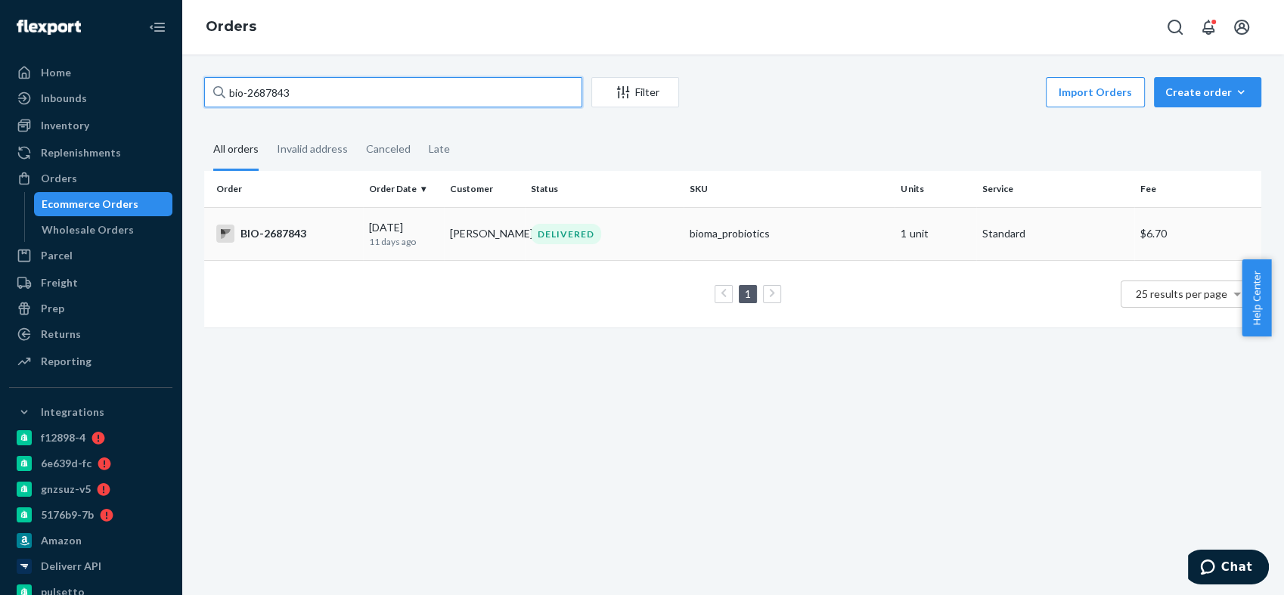
type input "bio-2687843"
click at [277, 234] on div "BIO-2687843" at bounding box center [286, 234] width 141 height 18
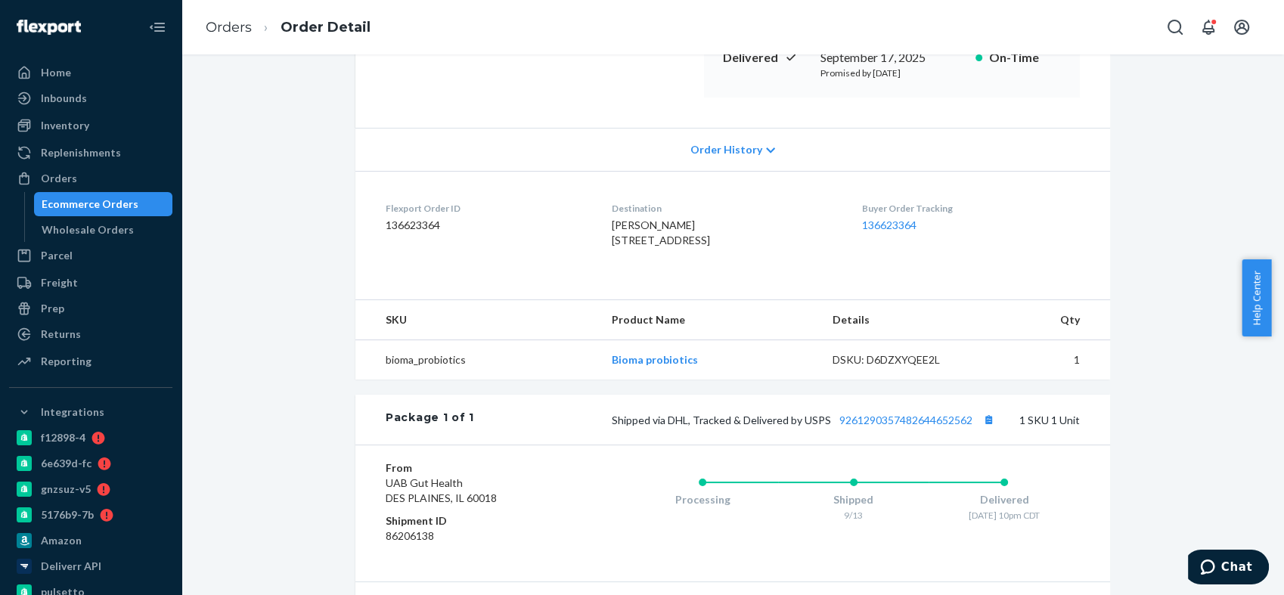
scroll to position [84, 0]
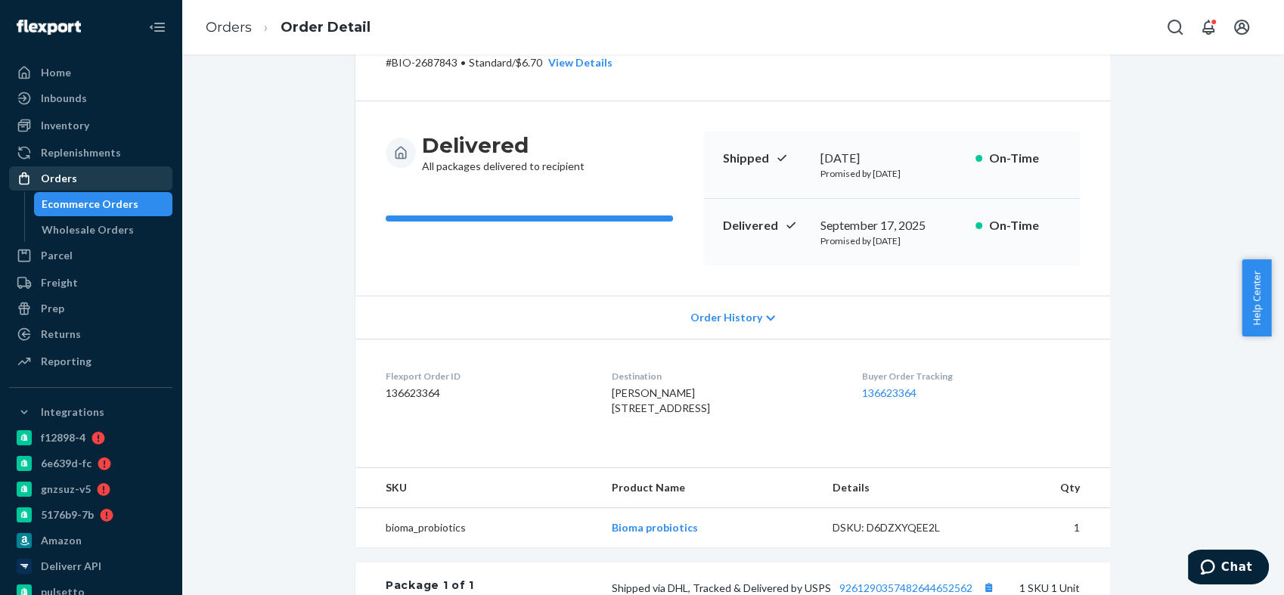
click at [88, 183] on div "Orders" at bounding box center [91, 178] width 160 height 21
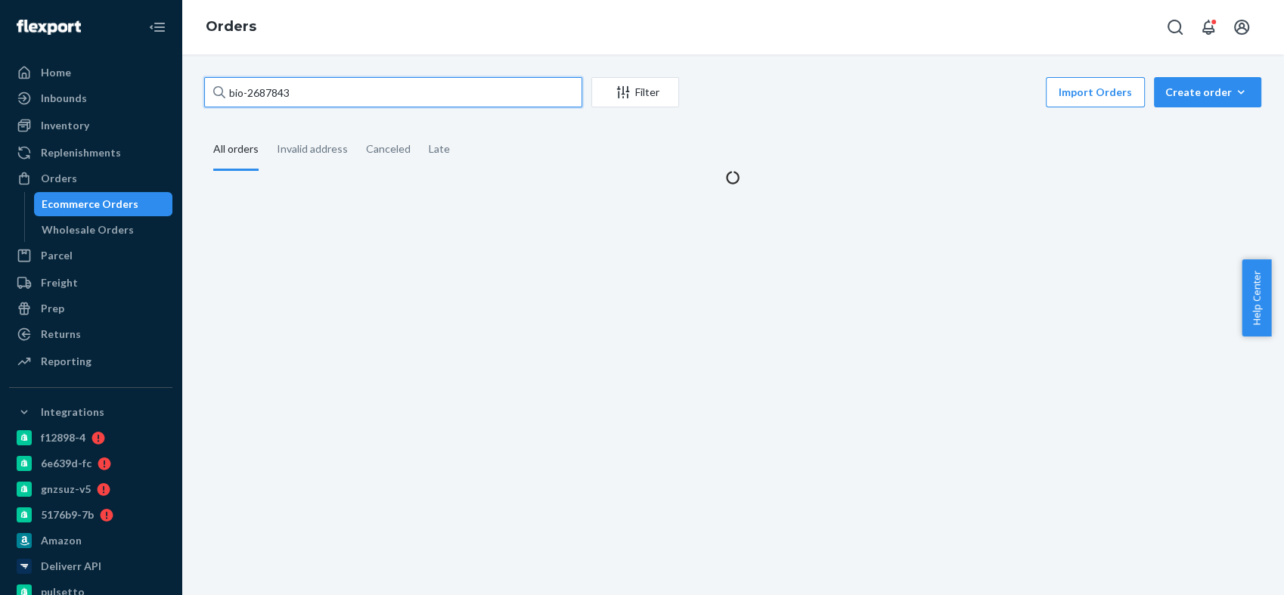
click at [258, 93] on input "bio-2687843" at bounding box center [393, 92] width 378 height 30
click at [258, 92] on input "bio-2687843" at bounding box center [393, 92] width 378 height 30
paste input "775566"
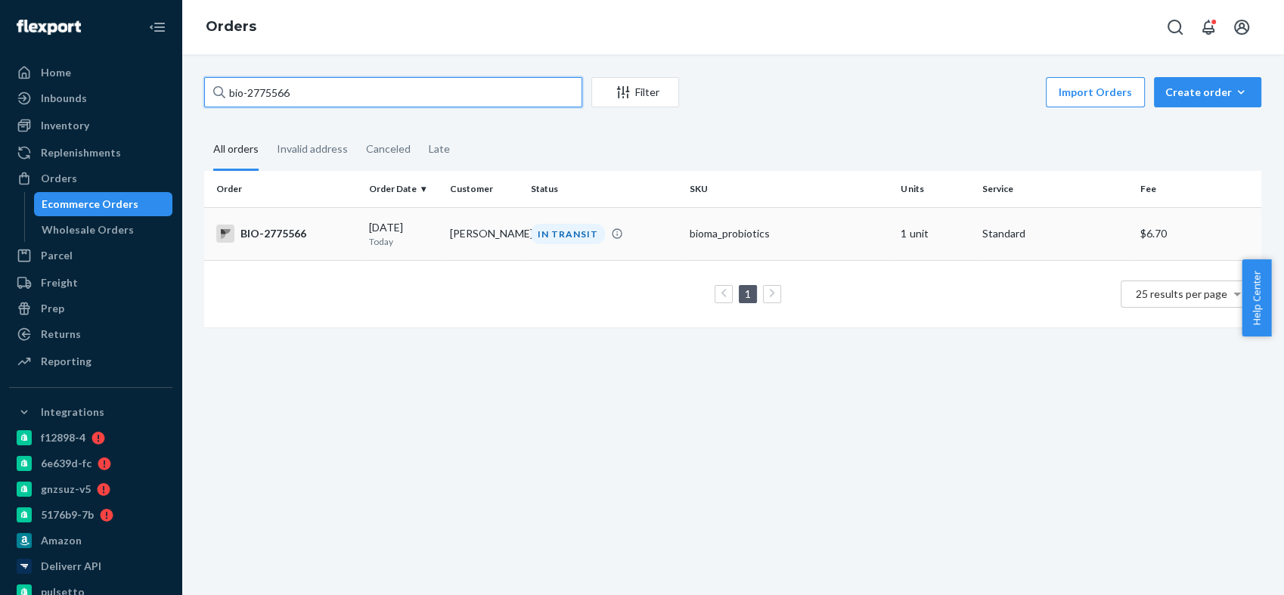
type input "bio-2775566"
click at [260, 228] on div "BIO-2775566" at bounding box center [286, 234] width 141 height 18
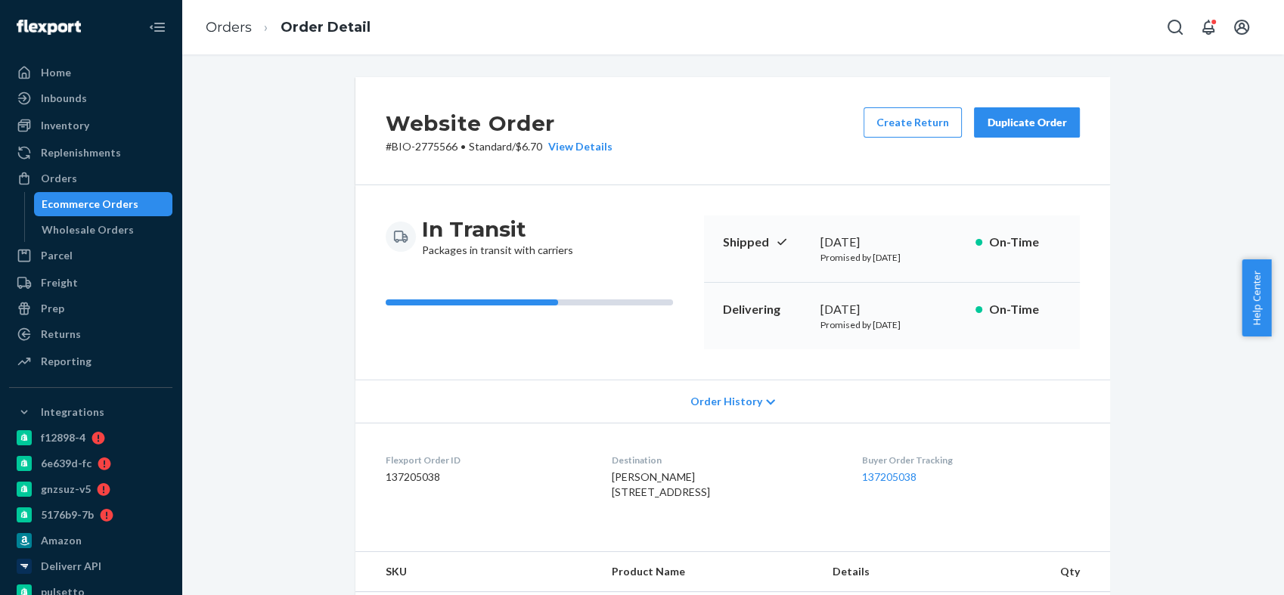
scroll to position [336, 0]
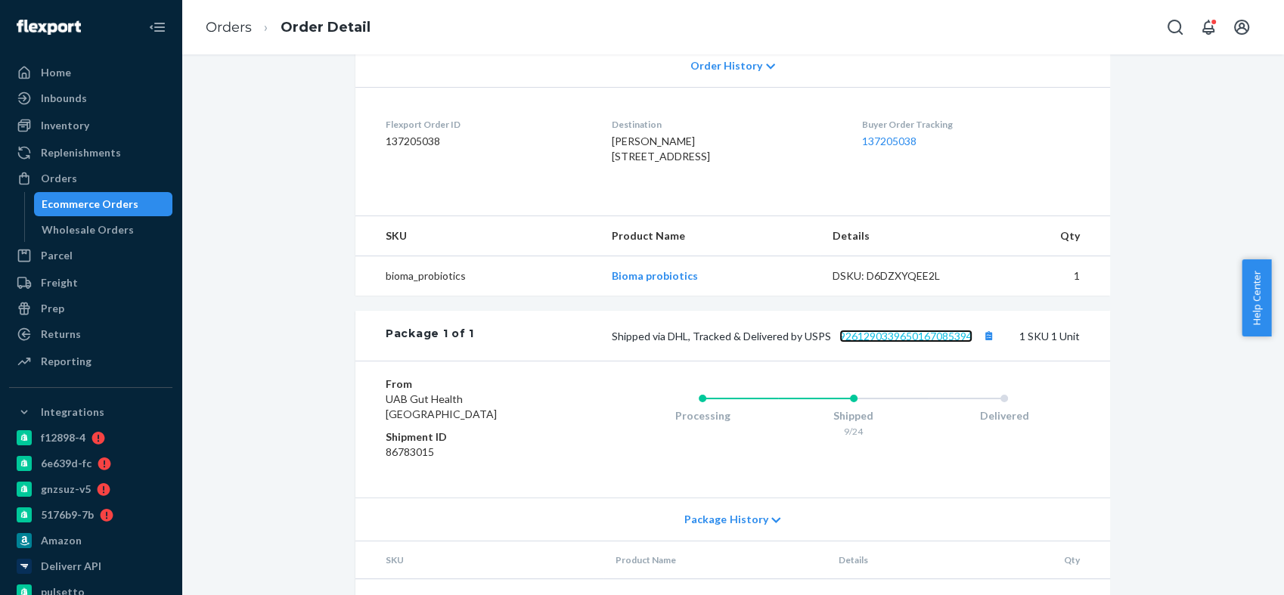
click at [873, 343] on link "9261290339650167085394" at bounding box center [905, 336] width 133 height 13
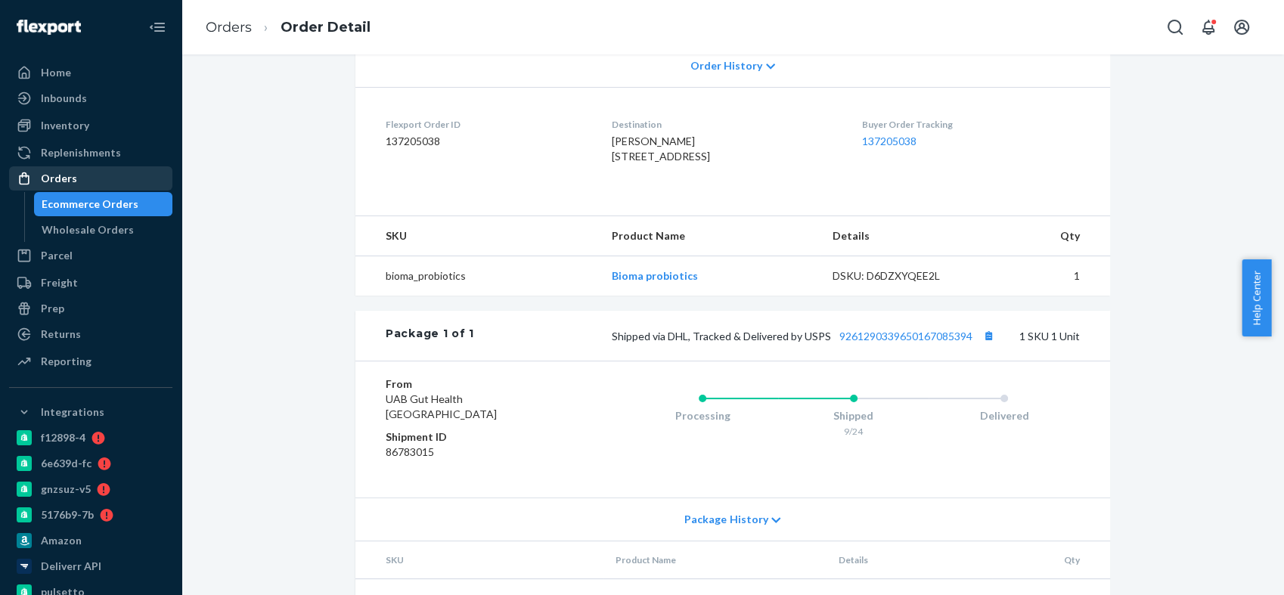
click at [67, 178] on div "Orders" at bounding box center [59, 178] width 36 height 15
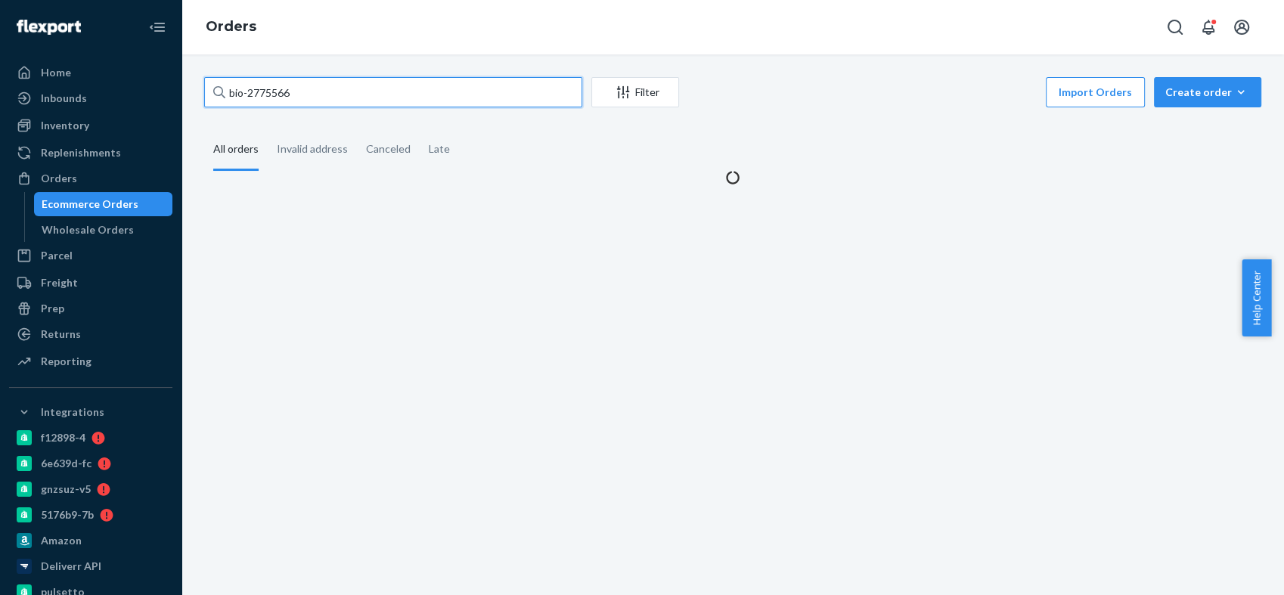
click at [264, 98] on input "bio-2775566" at bounding box center [393, 92] width 378 height 30
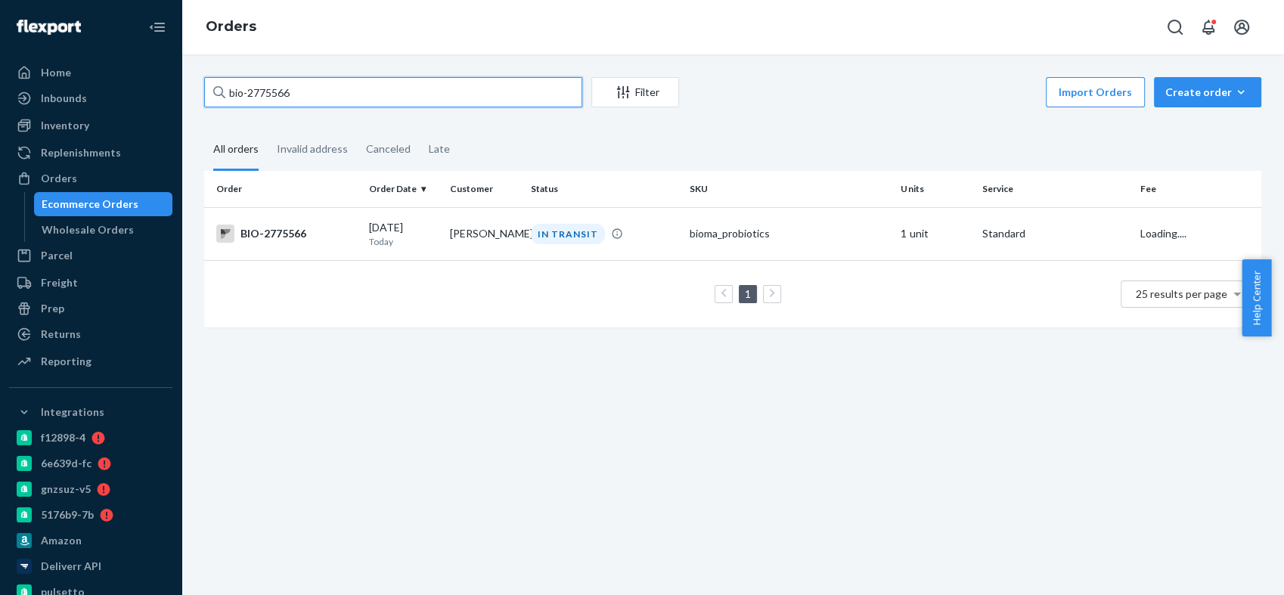
paste input "07507"
type input "bio-2707507"
click at [270, 230] on div "BIO-2707507" at bounding box center [286, 234] width 141 height 18
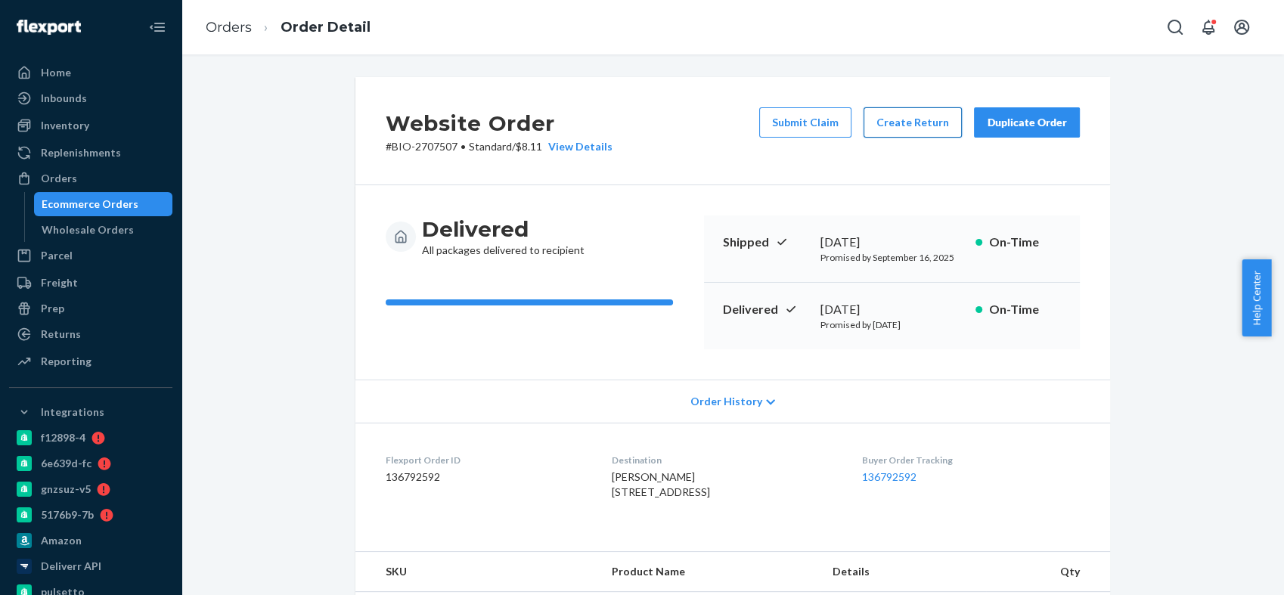
click at [881, 126] on button "Create Return" at bounding box center [913, 122] width 98 height 30
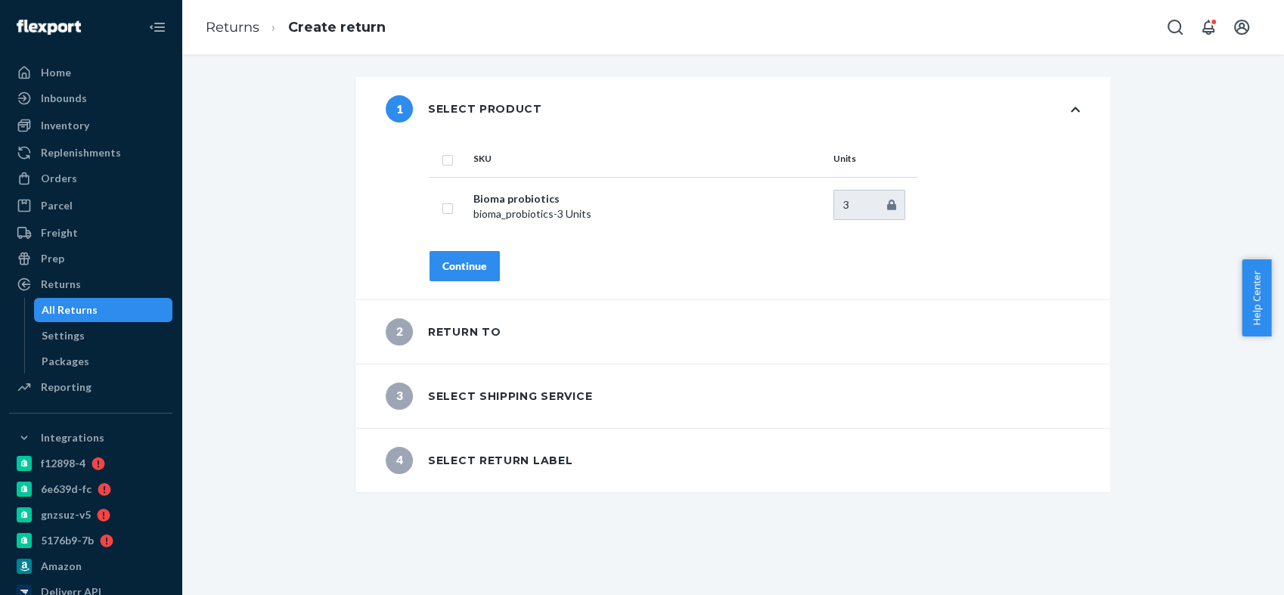
click at [443, 166] on th at bounding box center [449, 159] width 38 height 36
click at [442, 163] on input "checkbox" at bounding box center [448, 158] width 12 height 16
checkbox input "true"
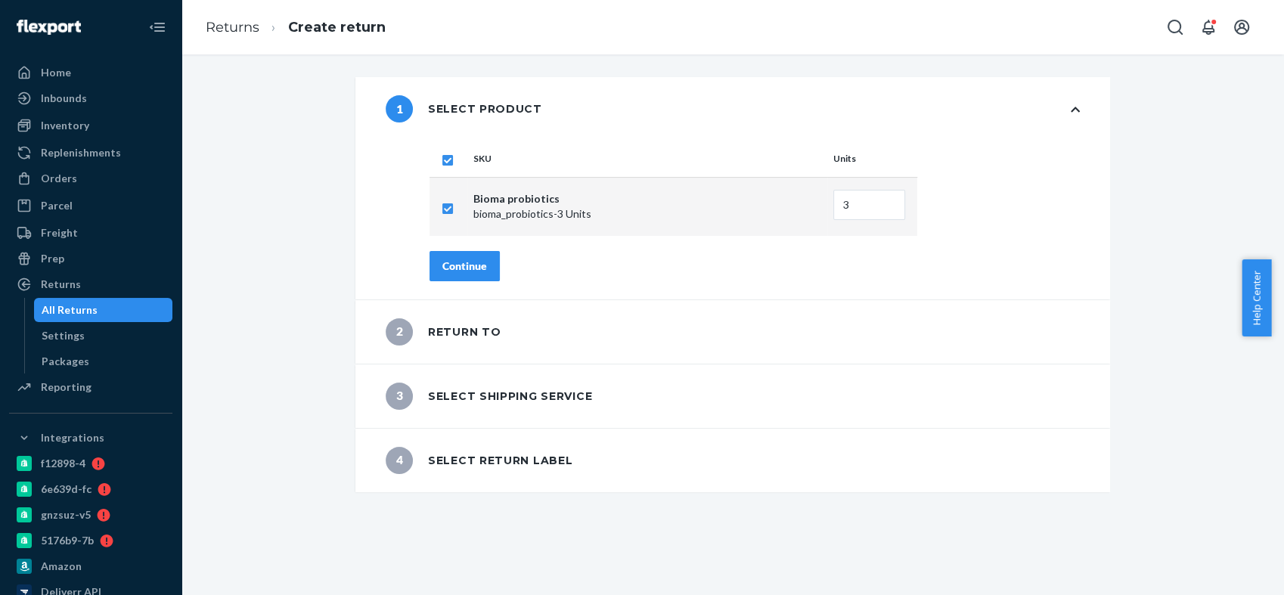
click at [466, 268] on div "Continue" at bounding box center [464, 266] width 45 height 15
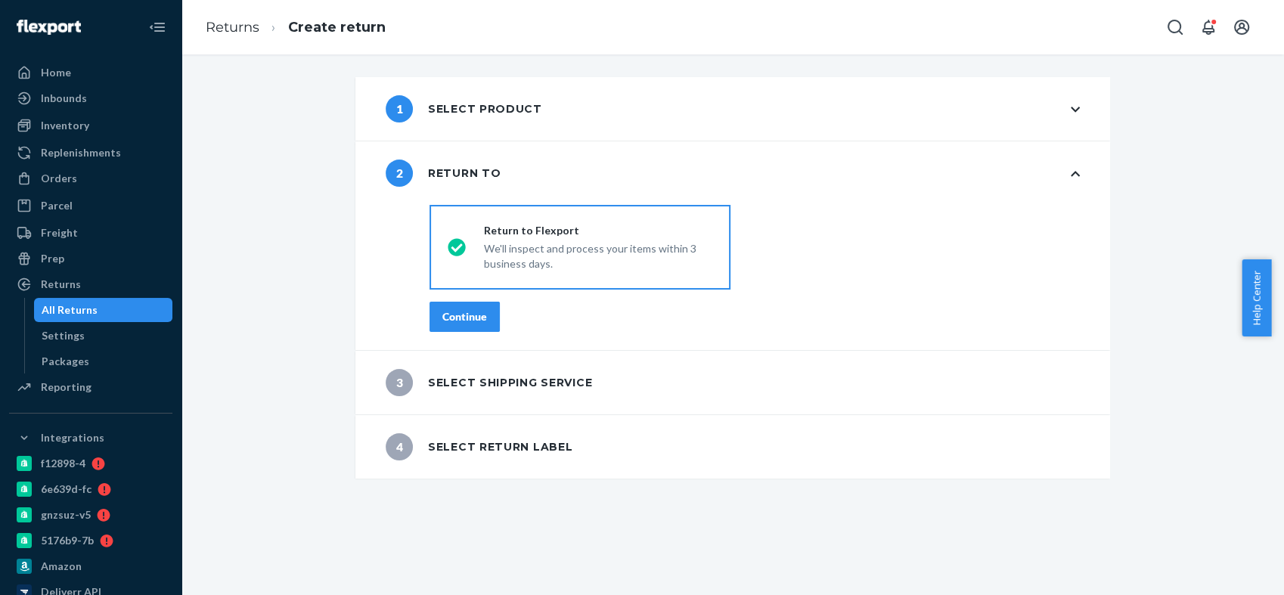
click at [474, 321] on div "Continue" at bounding box center [464, 316] width 45 height 15
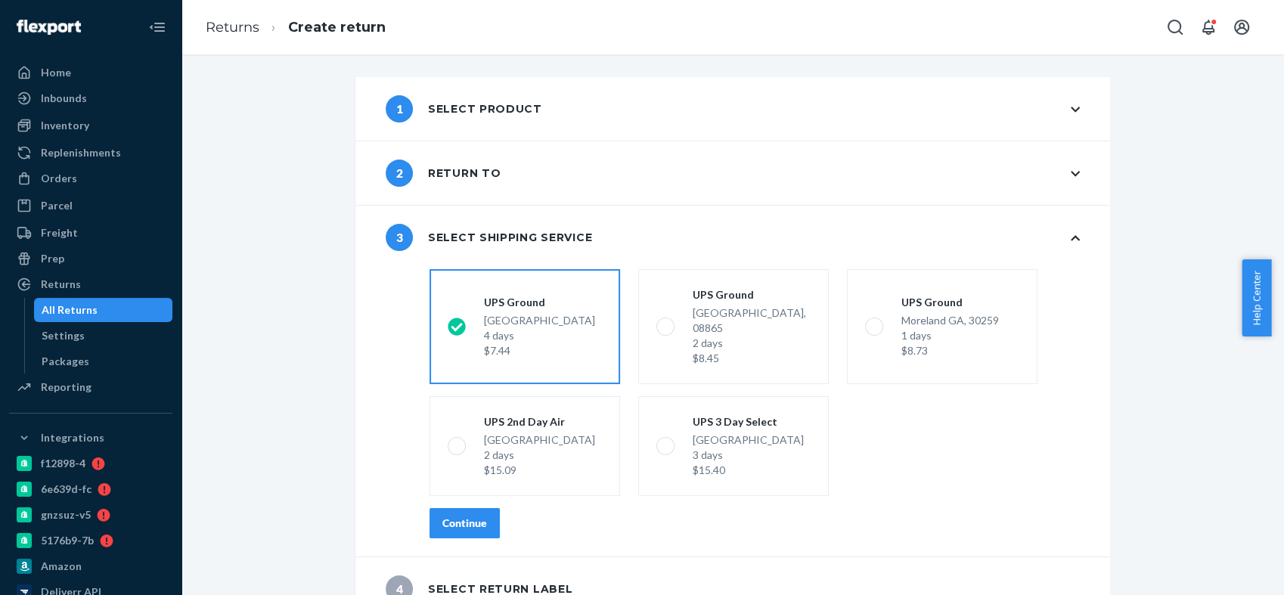
click at [482, 508] on button "Continue" at bounding box center [465, 523] width 70 height 30
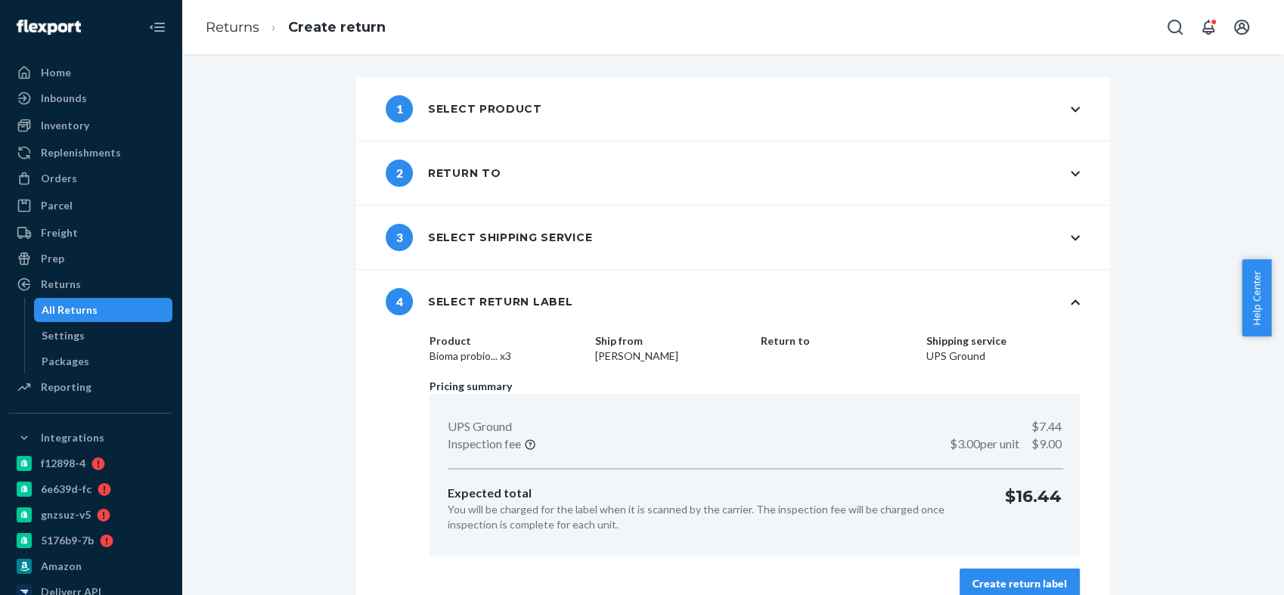
click at [606, 350] on dd "Sherry Hefner" at bounding box center [672, 356] width 154 height 15
copy dd "Sherry Hefner"
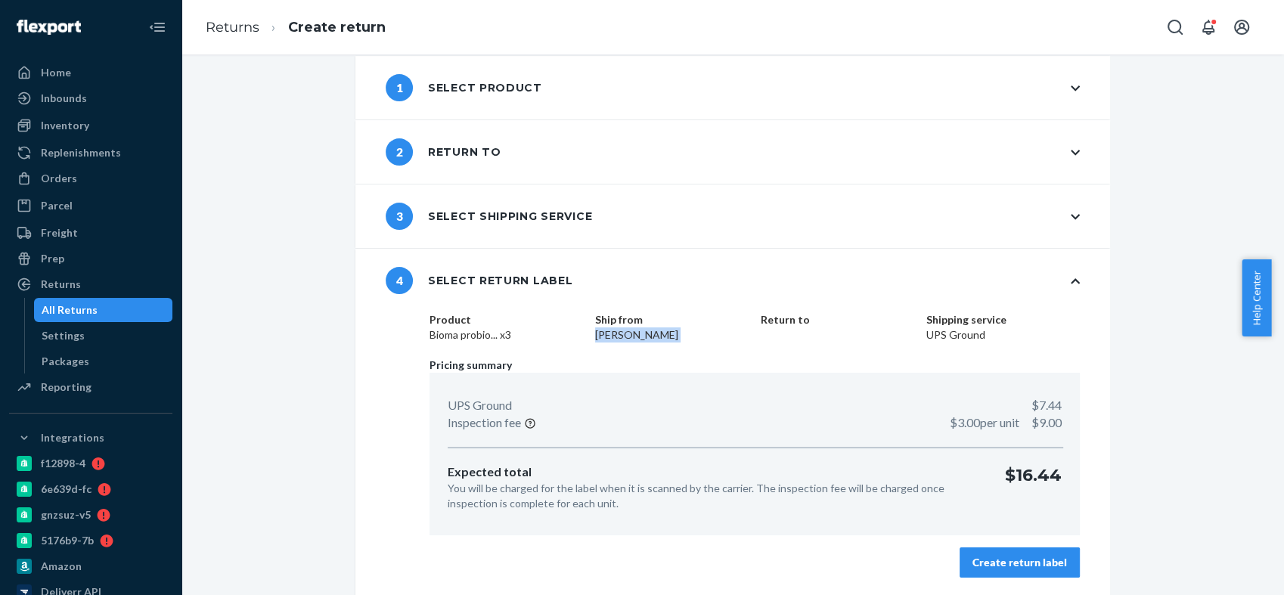
click at [1037, 557] on div "Create return label" at bounding box center [1020, 562] width 95 height 15
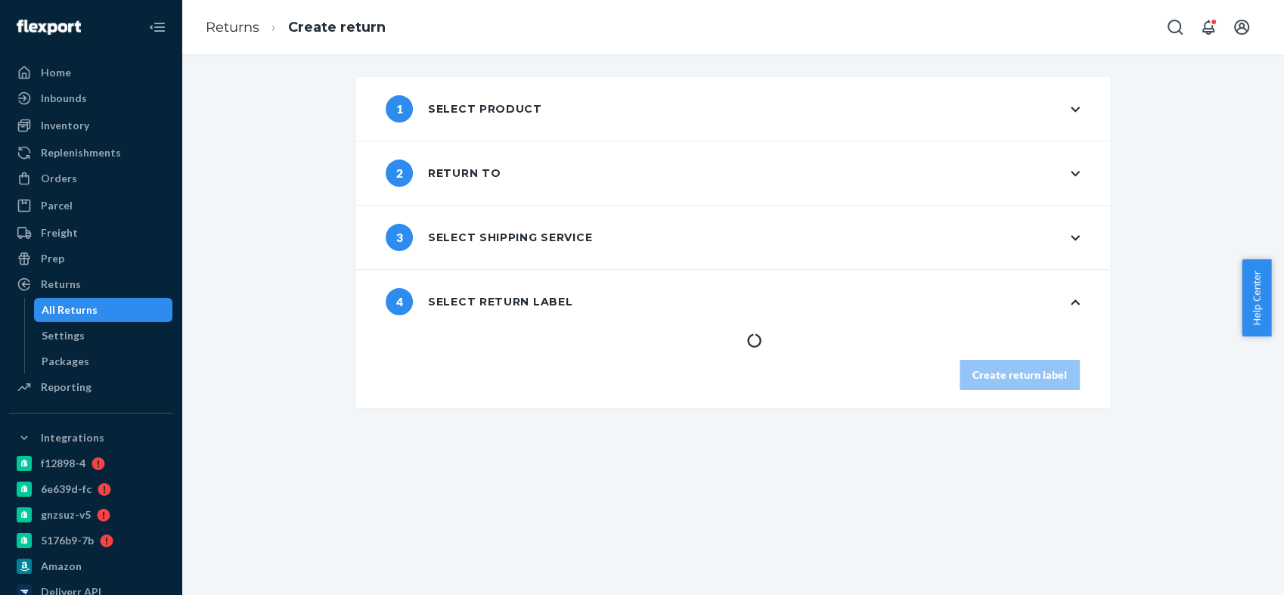
scroll to position [0, 0]
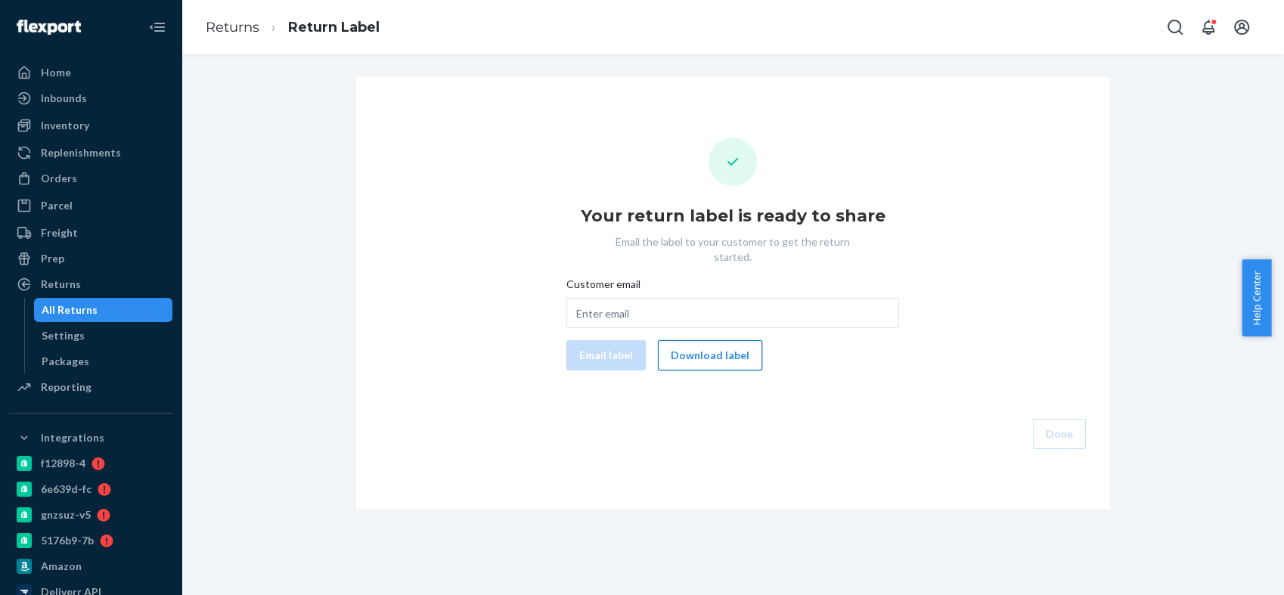
click at [740, 341] on button "Download label" at bounding box center [710, 355] width 104 height 30
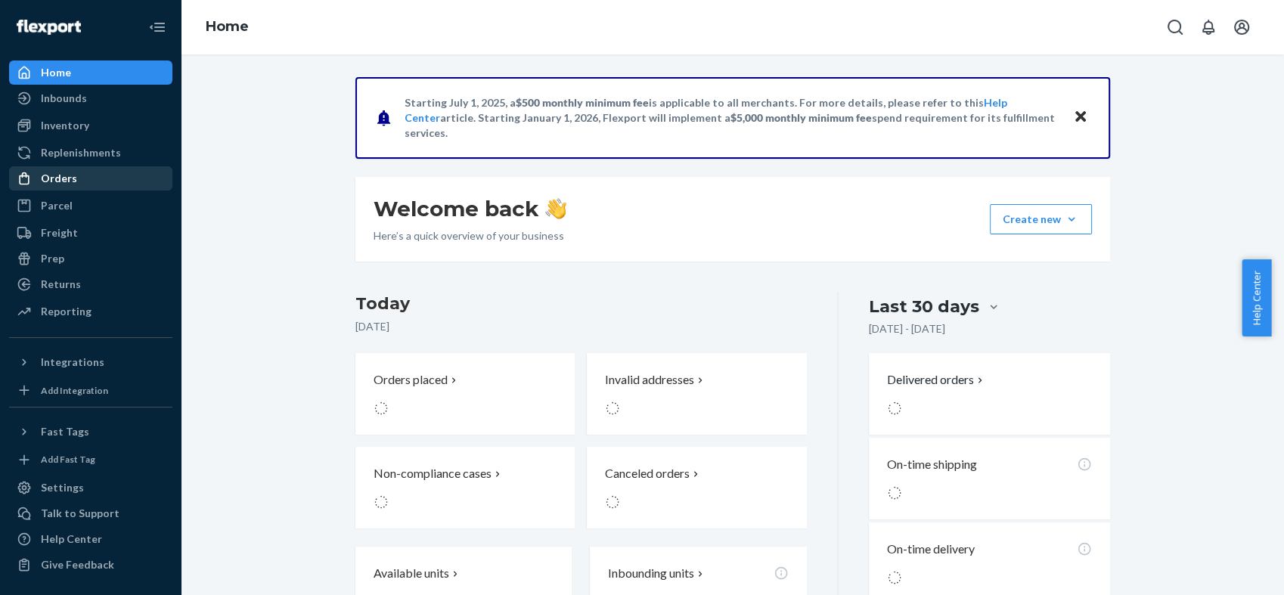
click at [42, 178] on div "Orders" at bounding box center [59, 178] width 36 height 15
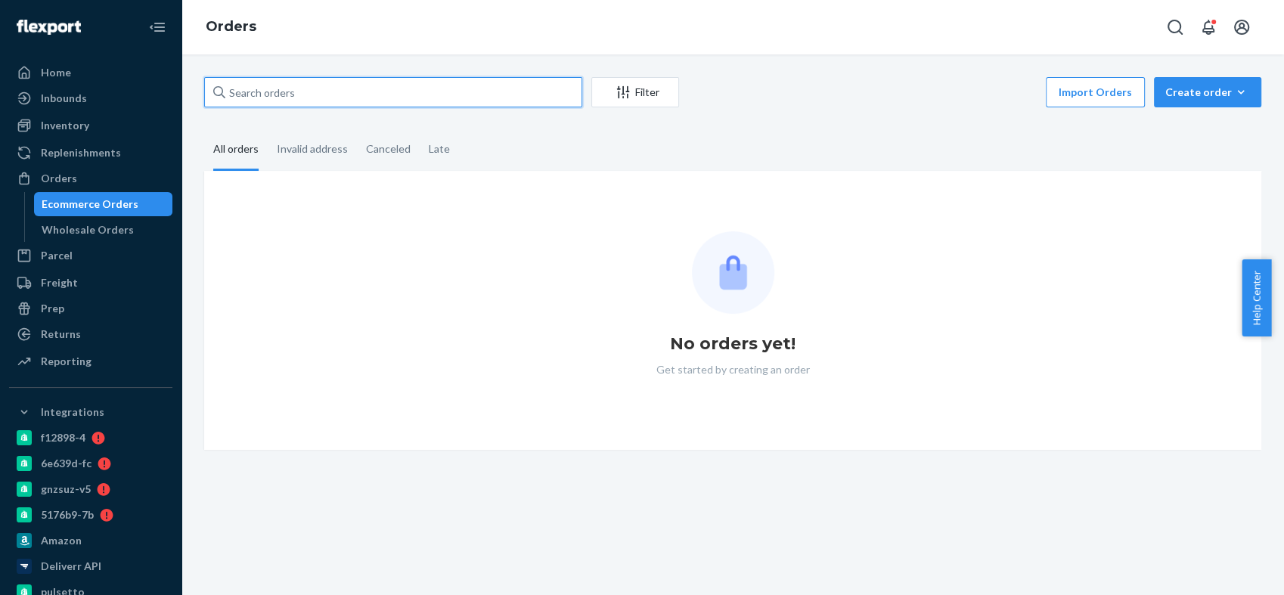
click at [266, 95] on input "text" at bounding box center [393, 92] width 378 height 30
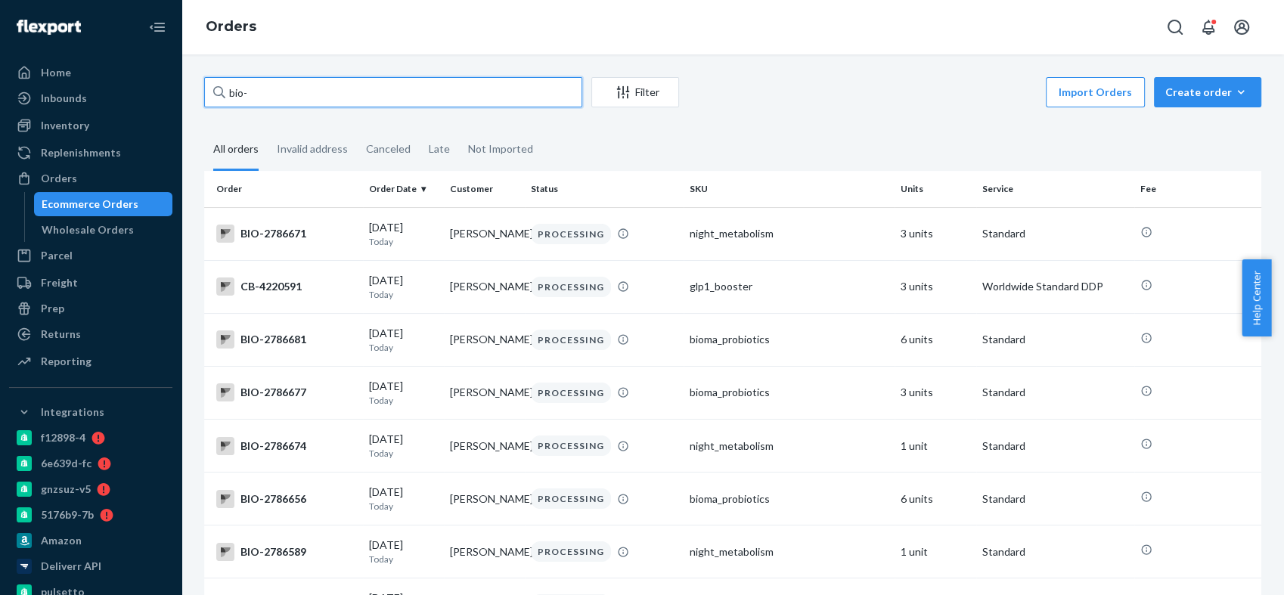
paste input "2659069"
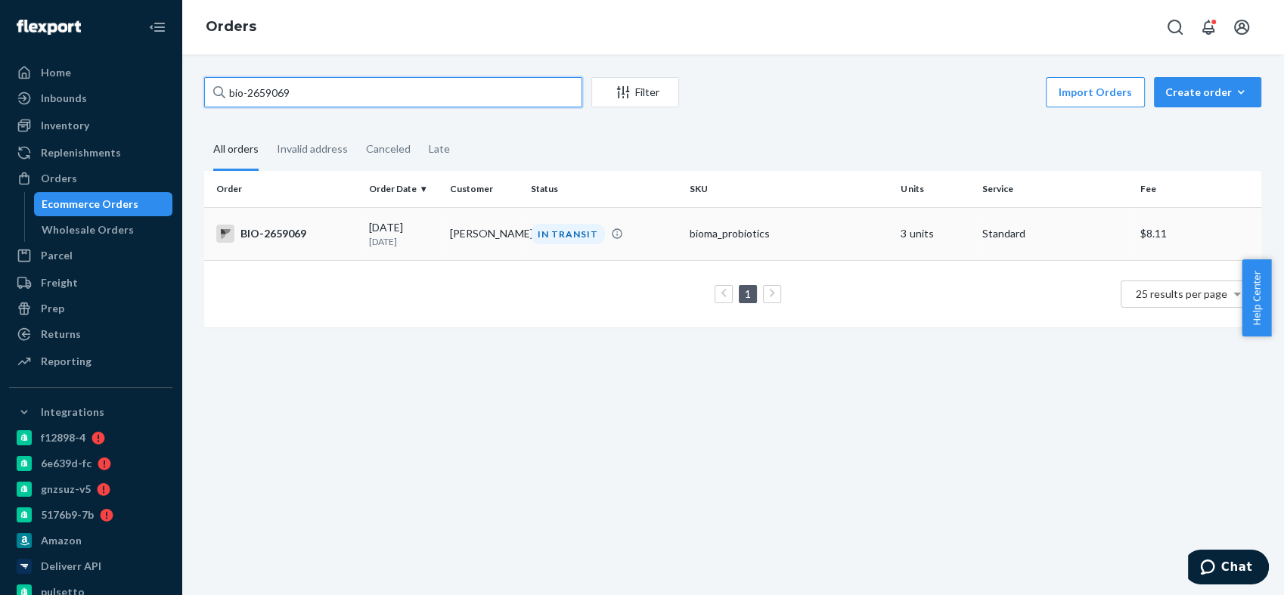
type input "bio-2659069"
click at [284, 236] on div "BIO-2659069" at bounding box center [286, 234] width 141 height 18
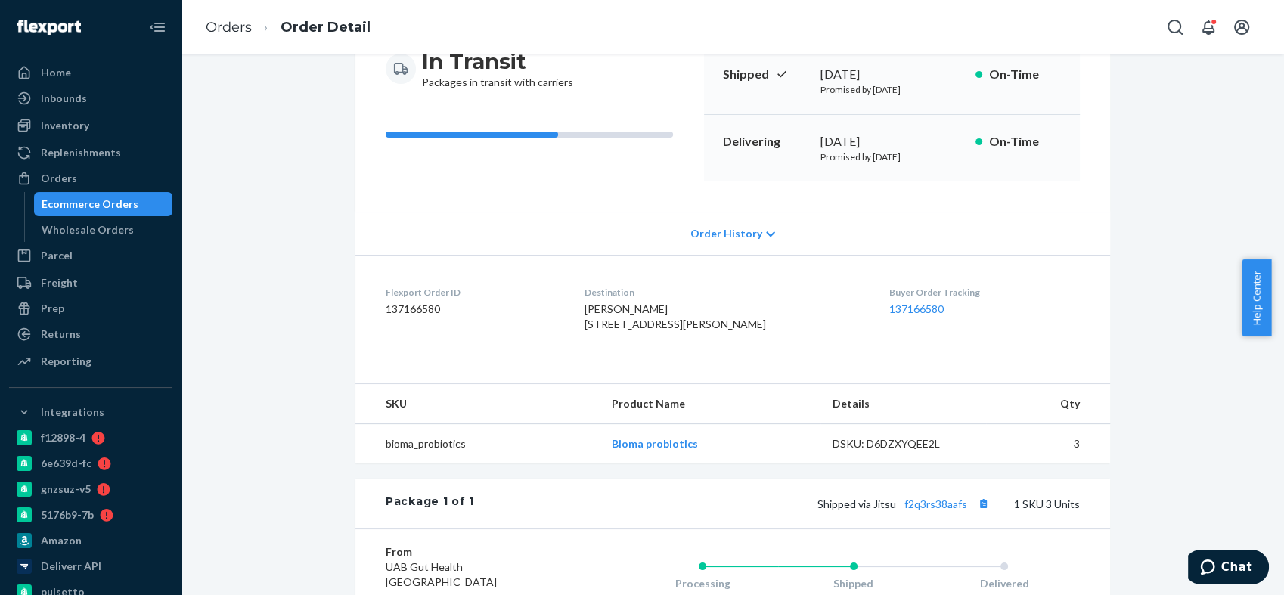
scroll to position [336, 0]
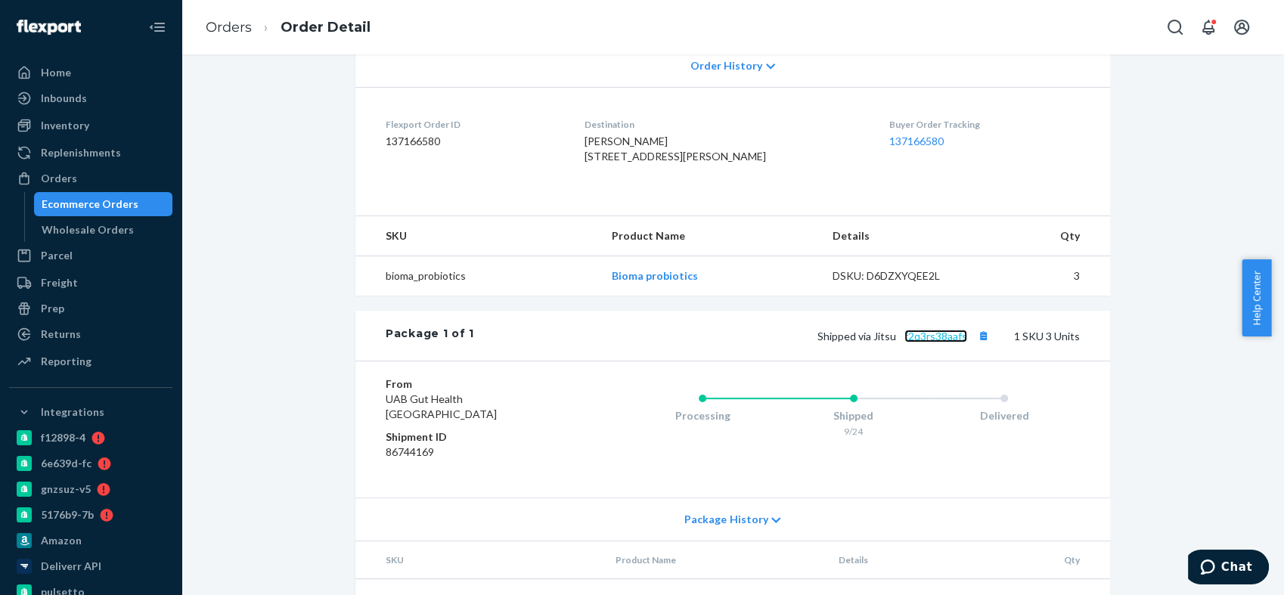
click at [914, 343] on link "f2q3rs38aafs" at bounding box center [935, 336] width 63 height 13
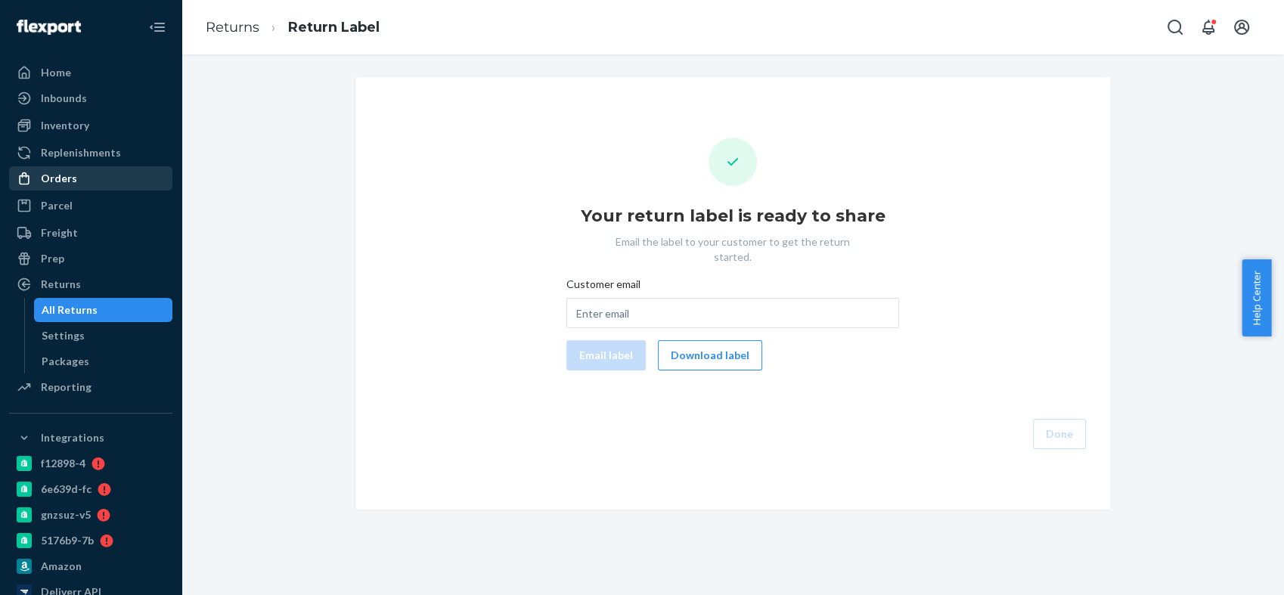
click at [71, 173] on div "Orders" at bounding box center [59, 178] width 36 height 15
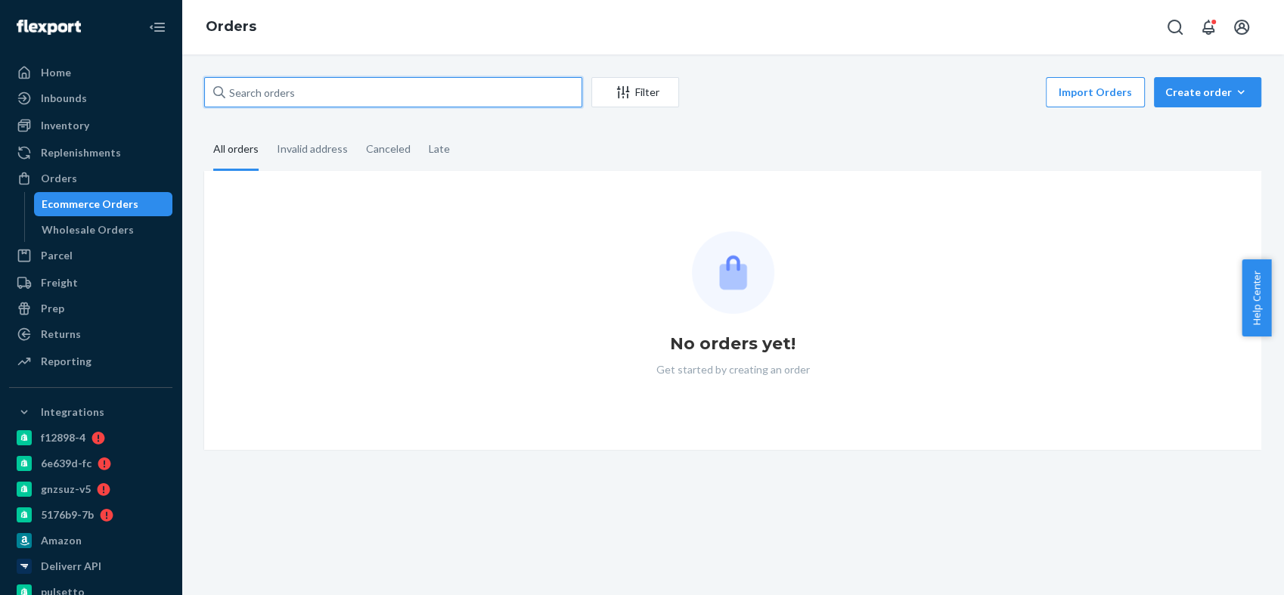
click at [265, 92] on input "text" at bounding box center [393, 92] width 378 height 30
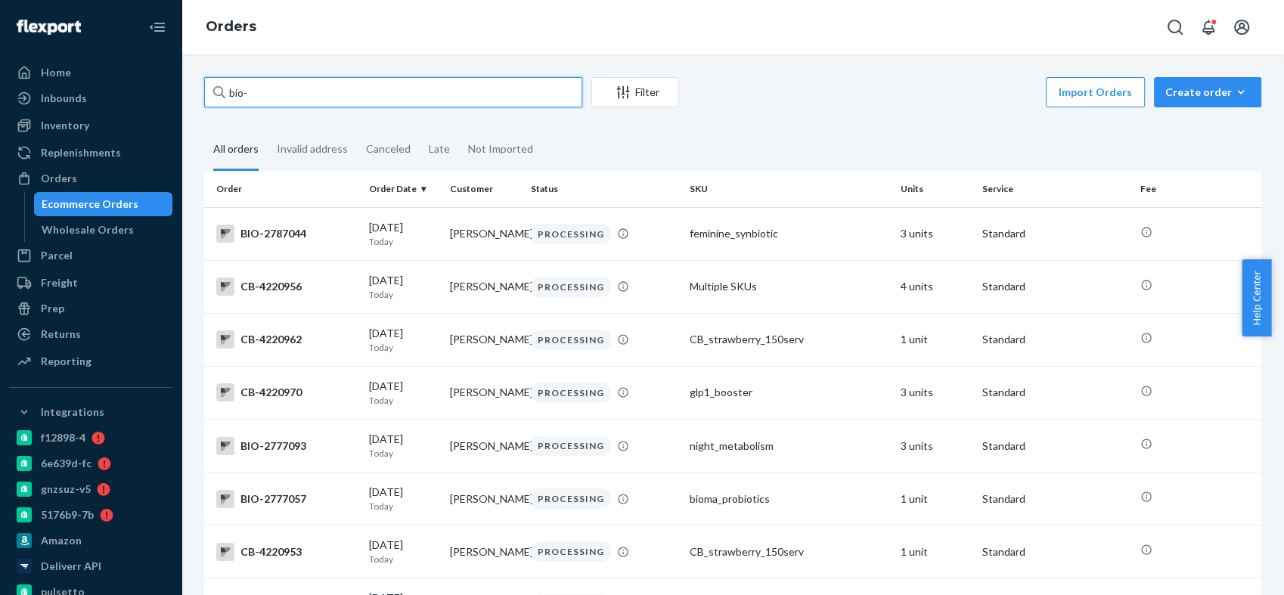
paste input "2286379"
type input "bio-2286379"
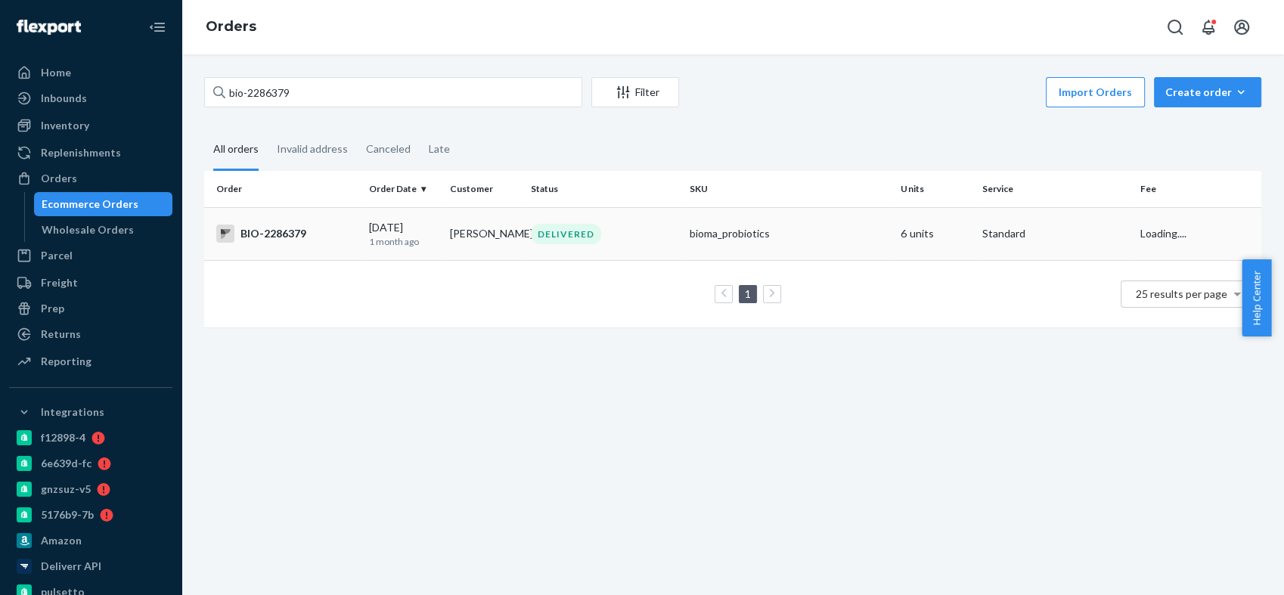
click at [275, 230] on div "BIO-2286379" at bounding box center [286, 234] width 141 height 18
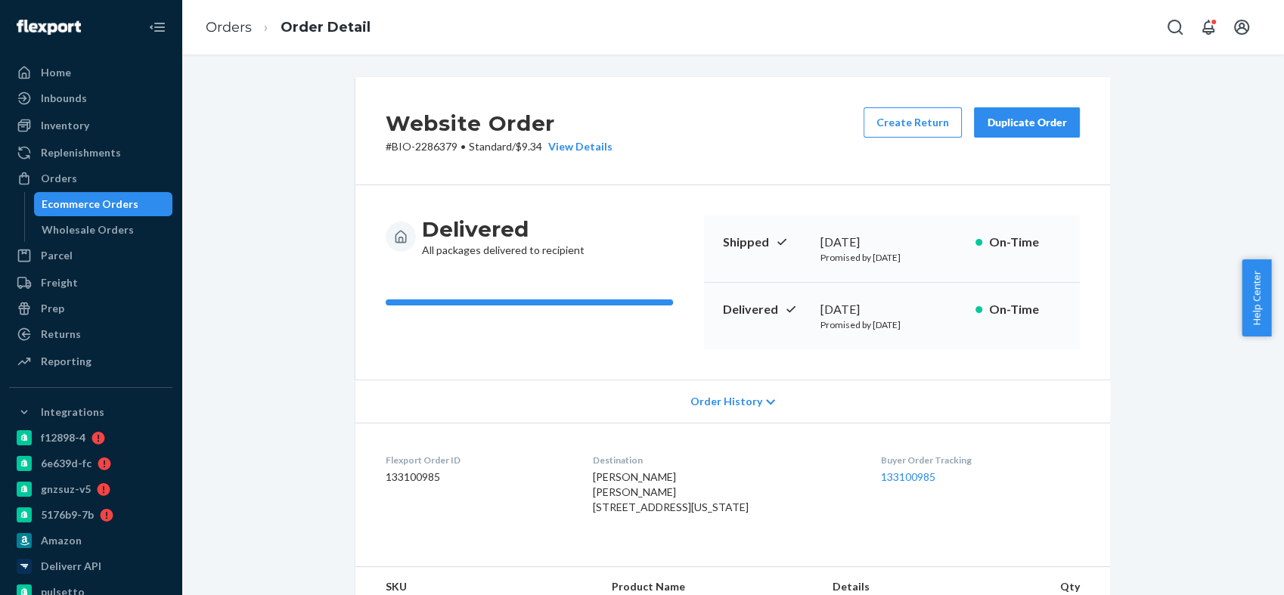
scroll to position [252, 0]
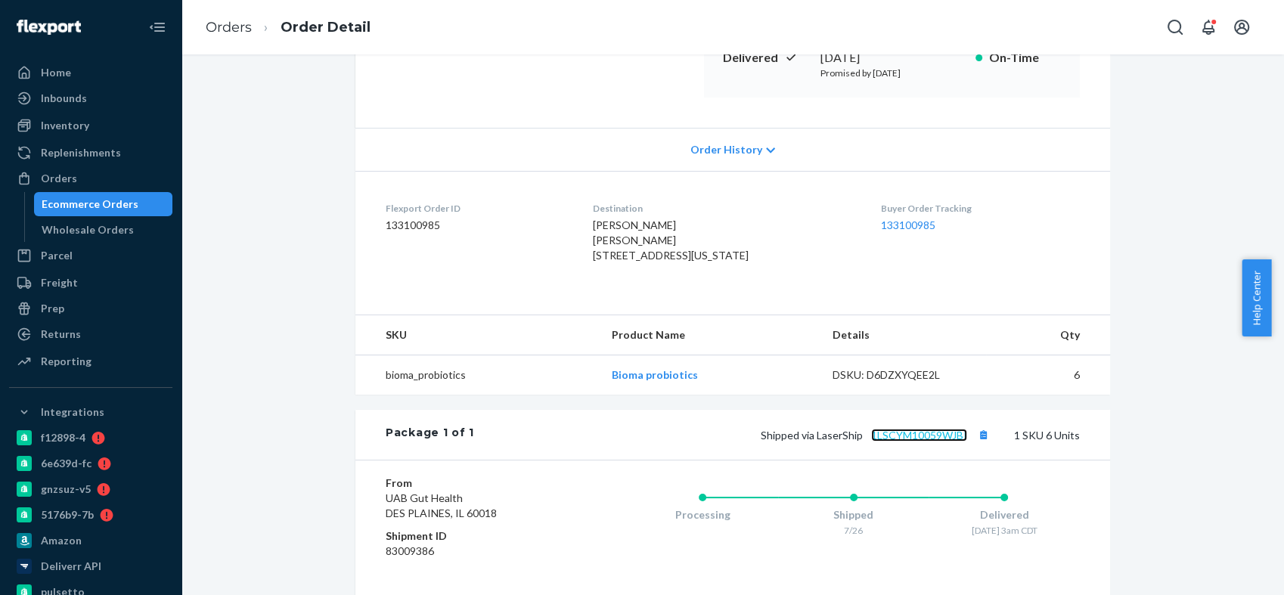
click at [924, 442] on link "1LSCYM10059WJBI" at bounding box center [919, 435] width 96 height 13
